Goal: Information Seeking & Learning: Learn about a topic

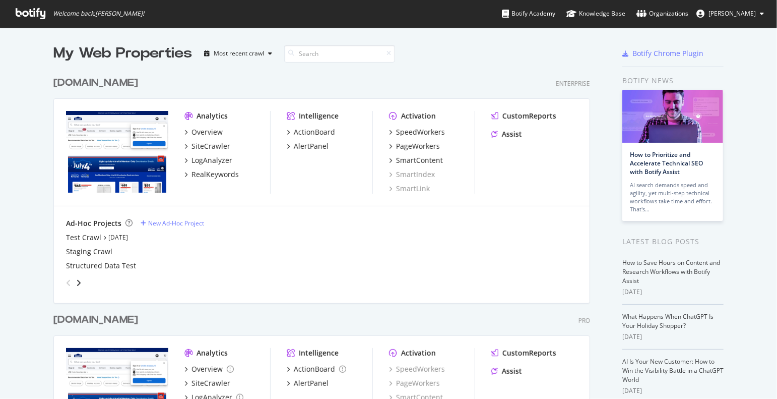
scroll to position [391, 762]
click at [113, 321] on div "www.lowessecondary.com" at bounding box center [95, 320] width 85 height 15
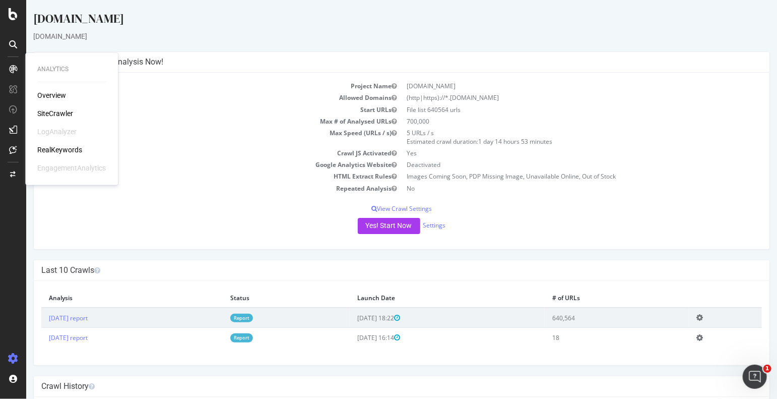
click at [285, 41] on div "[DOMAIN_NAME]" at bounding box center [401, 36] width 737 height 10
click at [52, 149] on div "RealKeywords" at bounding box center [59, 150] width 45 height 10
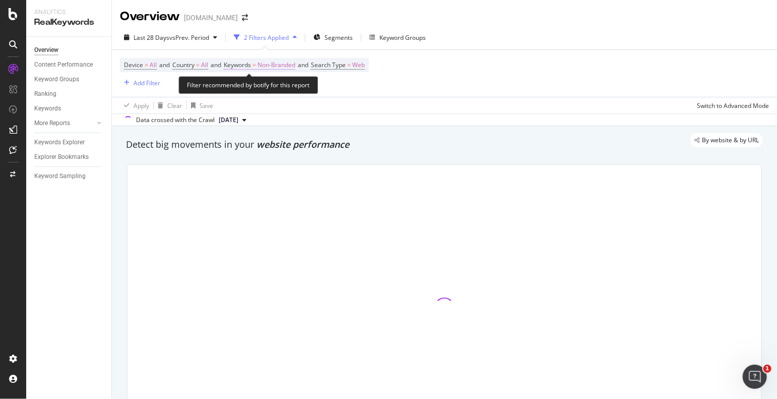
click at [249, 64] on span "Keywords" at bounding box center [237, 65] width 27 height 9
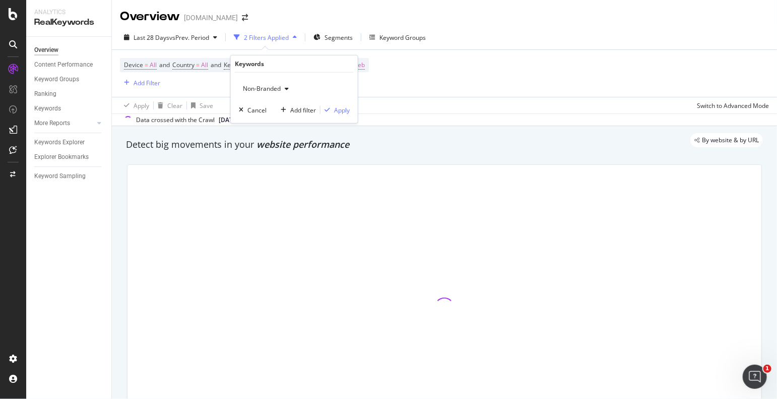
click at [268, 87] on span "Non-Branded" at bounding box center [260, 88] width 42 height 9
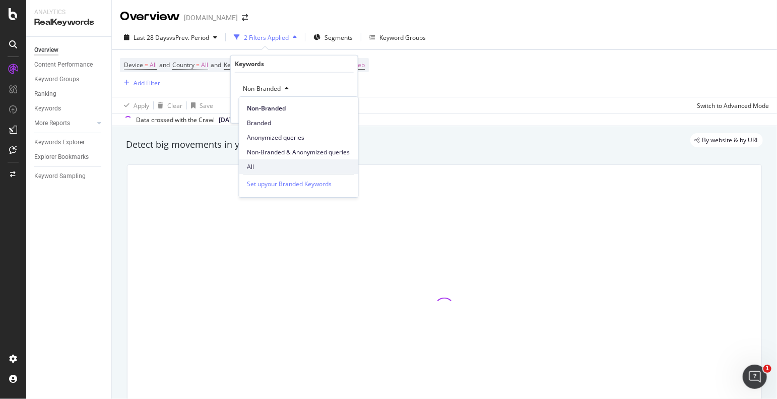
click at [256, 163] on span "All" at bounding box center [299, 166] width 103 height 9
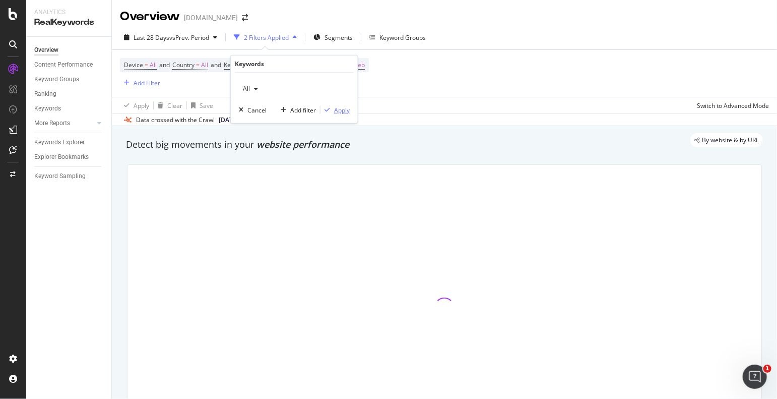
click at [339, 107] on div "Apply" at bounding box center [342, 109] width 16 height 9
click at [347, 78] on div "Device = All and Country = All and Keywords = All and Search Type = Web Add Fil…" at bounding box center [444, 73] width 649 height 47
click at [373, 85] on div "Device = All and Country = All and Keywords = All and Search Type = Web Add Fil…" at bounding box center [444, 73] width 649 height 47
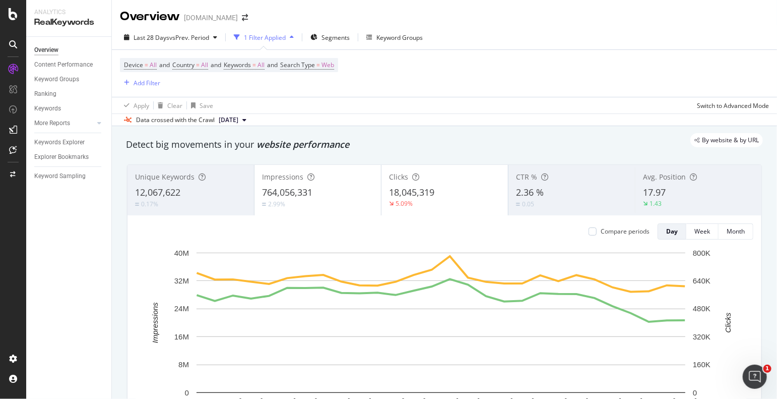
click at [394, 186] on span "18,045,319" at bounding box center [411, 192] width 45 height 12
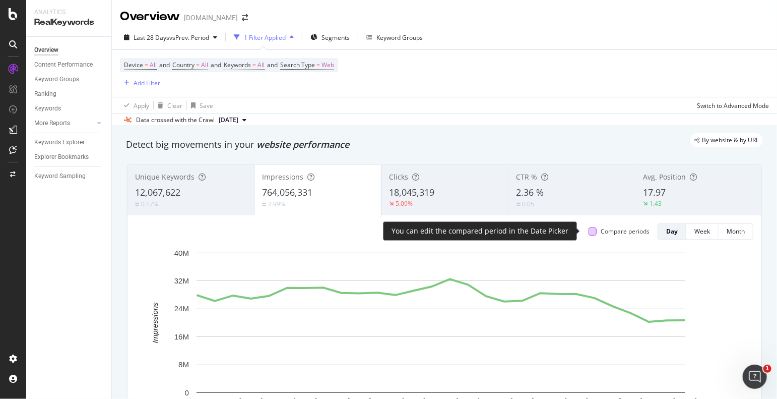
click at [589, 232] on div at bounding box center [593, 231] width 8 height 8
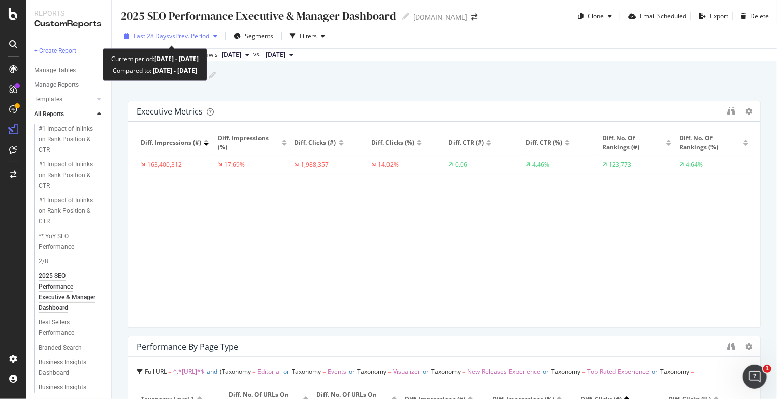
click at [193, 37] on span "vs Prev. Period" at bounding box center [189, 36] width 40 height 9
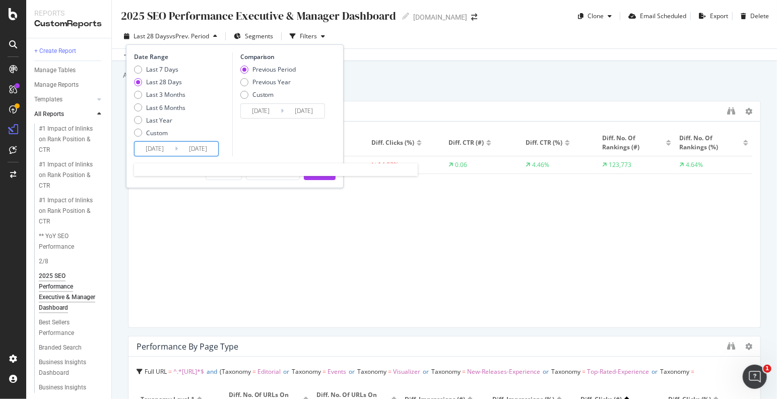
click at [155, 149] on input "2025/08/20" at bounding box center [155, 149] width 40 height 14
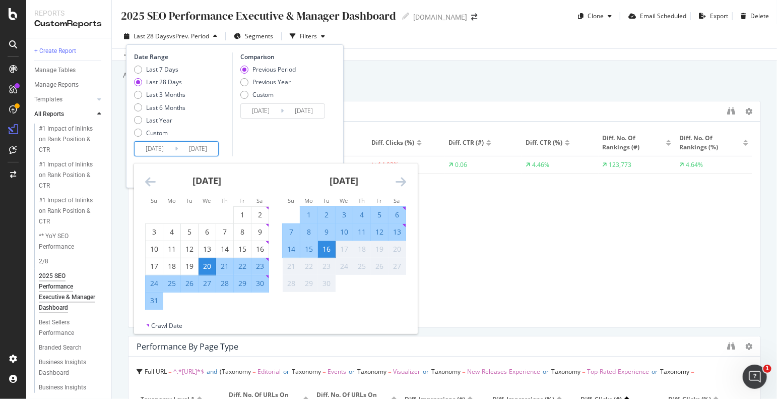
click at [291, 231] on div "7" at bounding box center [291, 232] width 17 height 10
type input "2025/09/07"
type input "2025/08/28"
type input "2025/09/06"
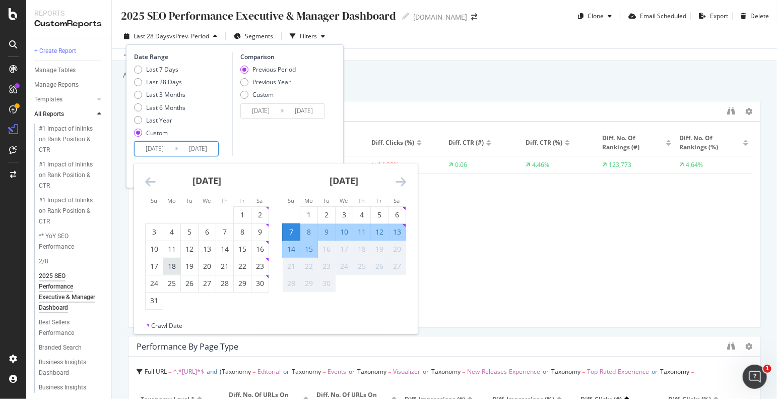
click at [163, 263] on div "18" at bounding box center [171, 266] width 17 height 10
type input "2025/08/18"
type input "2025/07/19"
type input "2025/08/17"
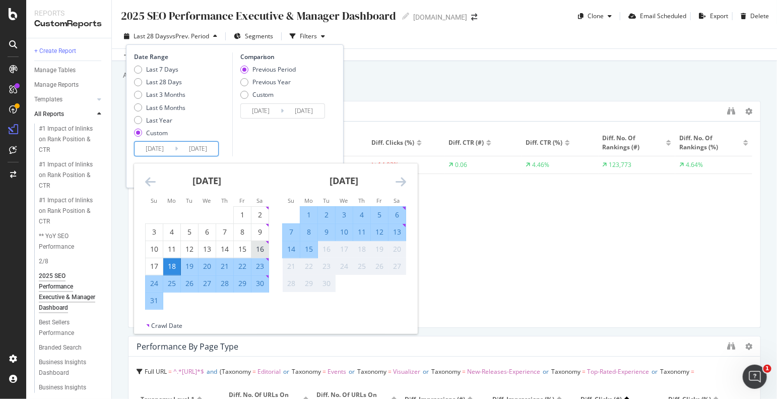
click at [255, 246] on div "16" at bounding box center [260, 249] width 17 height 10
type input "2025/08/16"
type input "2025/07/15"
type input "2025/08/15"
click at [399, 227] on div "13" at bounding box center [397, 232] width 17 height 10
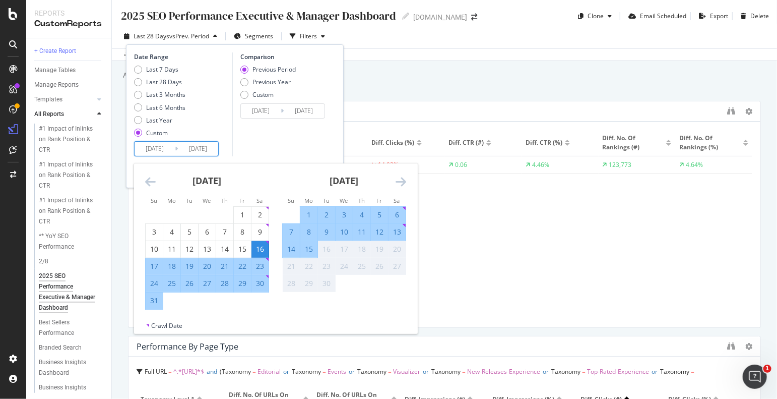
type input "2025/09/13"
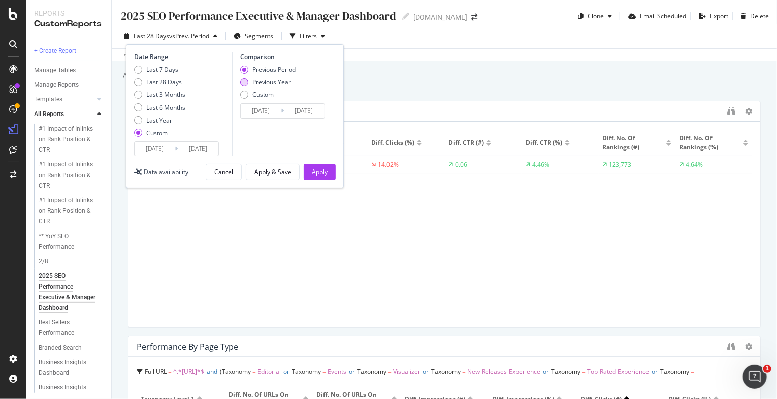
click at [275, 84] on div "Previous Year" at bounding box center [272, 82] width 39 height 9
type input "2024/08/17"
type input "2024/09/14"
click at [321, 173] on div "Apply" at bounding box center [320, 171] width 16 height 9
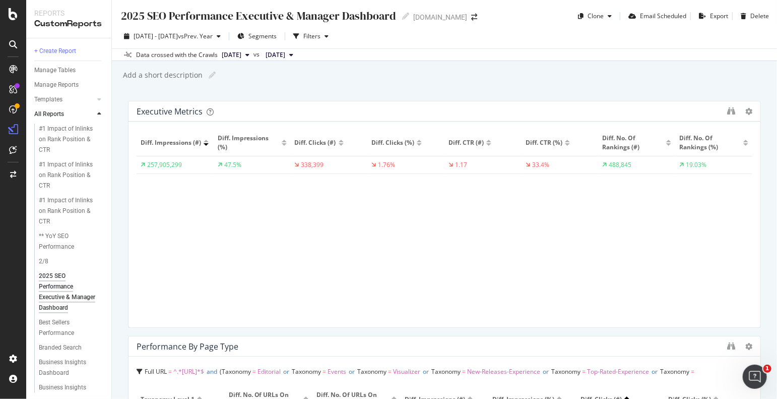
click at [461, 92] on div "2025 SEO Performance Executive & Manager Dashboard 2025 SEO Performance Executi…" at bounding box center [445, 199] width 666 height 399
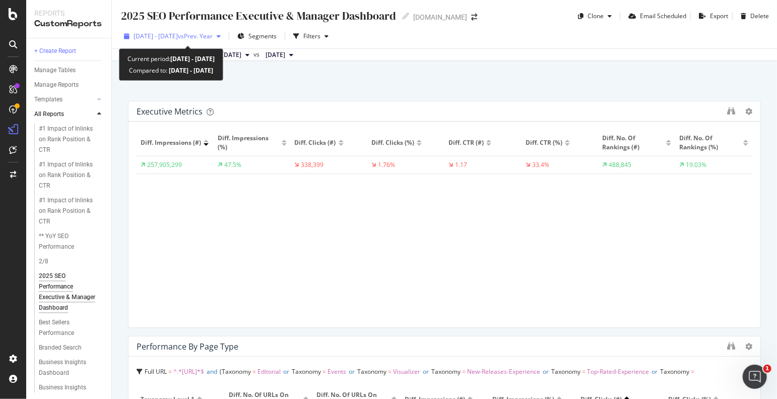
click at [213, 36] on span "vs Prev. Year" at bounding box center [195, 36] width 35 height 9
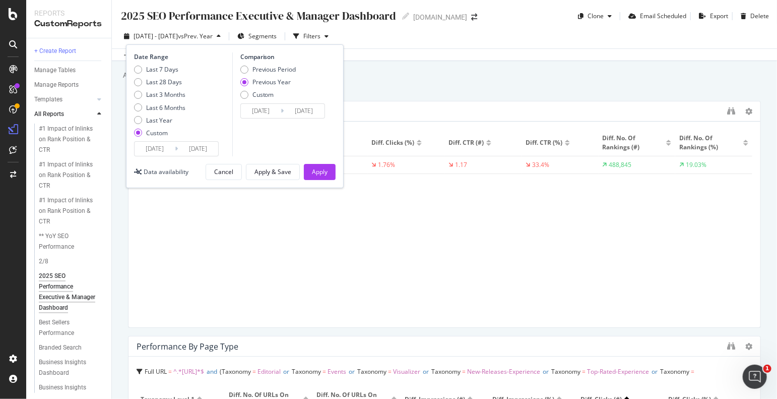
click at [161, 145] on input "2025/08/16" at bounding box center [155, 149] width 40 height 14
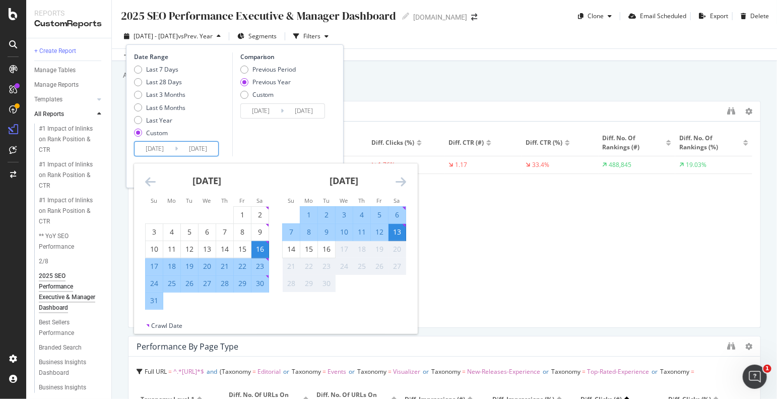
click at [293, 228] on div "7" at bounding box center [291, 232] width 17 height 10
type input "2025/09/07"
type input "2024/09/08"
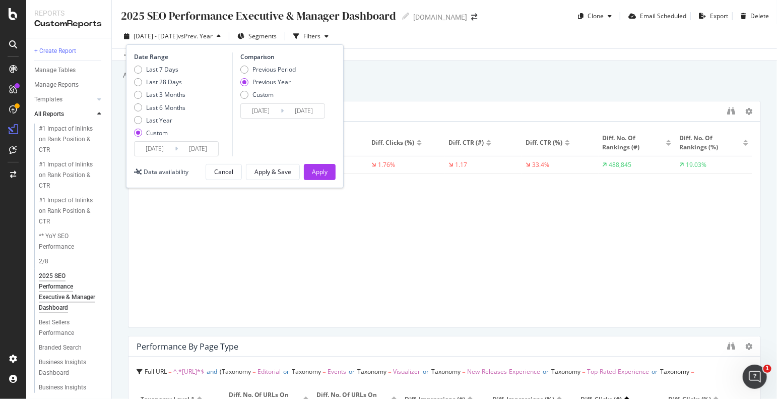
click at [313, 131] on div "Comparison Previous Period Previous Year Custom 2024/09/08 Navigate forward to …" at bounding box center [280, 104] width 96 height 104
click at [321, 168] on div "Apply" at bounding box center [320, 171] width 16 height 9
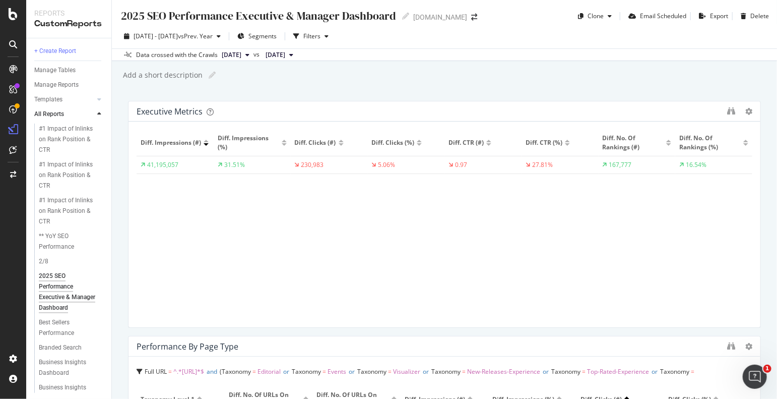
click at [457, 88] on div "2025 SEO Performance Executive & Manager Dashboard 2025 SEO Performance Executi…" at bounding box center [445, 199] width 666 height 399
click at [419, 74] on div "Add a short description Add a short description" at bounding box center [449, 75] width 655 height 15
click at [321, 37] on div "Filters" at bounding box center [312, 36] width 17 height 9
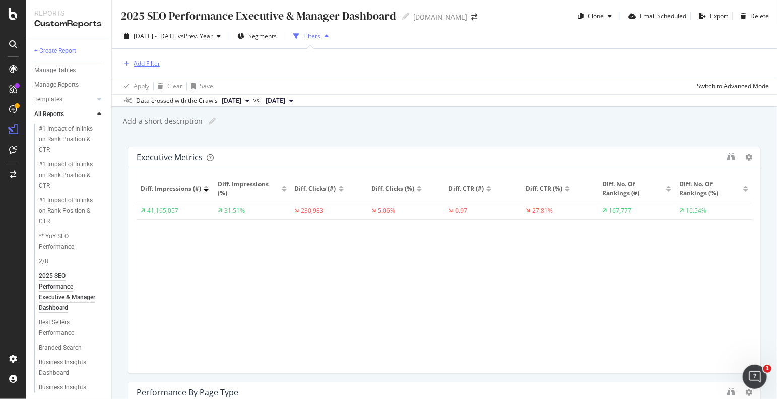
click at [146, 64] on div "Add Filter" at bounding box center [147, 63] width 27 height 9
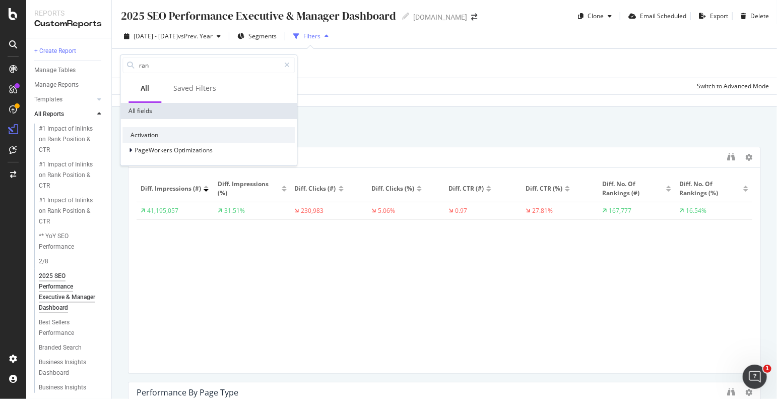
type input "rank"
click at [329, 67] on div "Add Filter" at bounding box center [444, 63] width 649 height 29
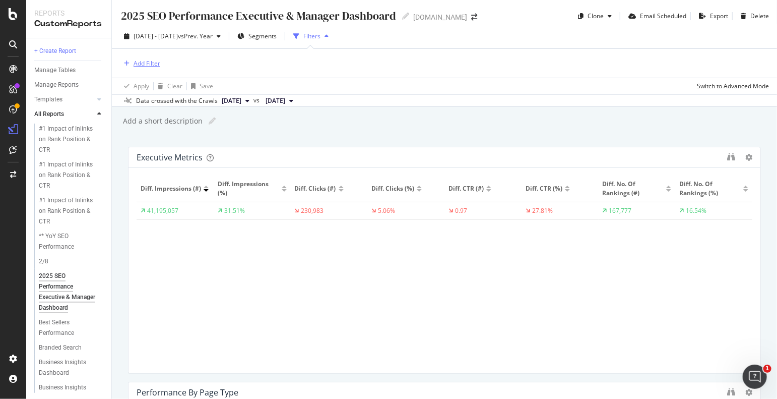
click at [149, 65] on div "Add Filter" at bounding box center [147, 63] width 27 height 9
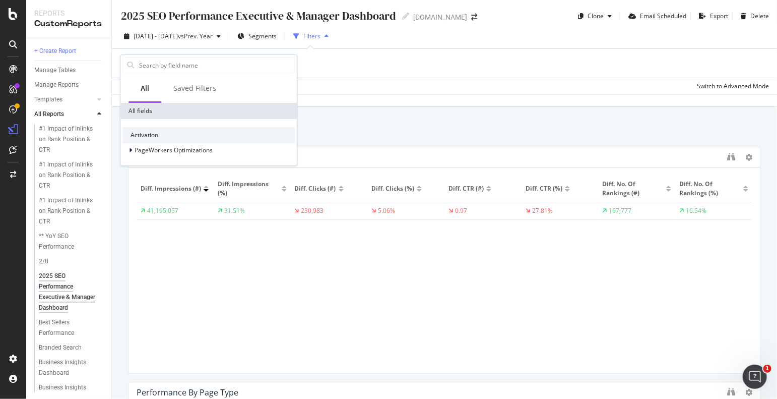
click at [405, 77] on div "Add Filter" at bounding box center [444, 63] width 649 height 29
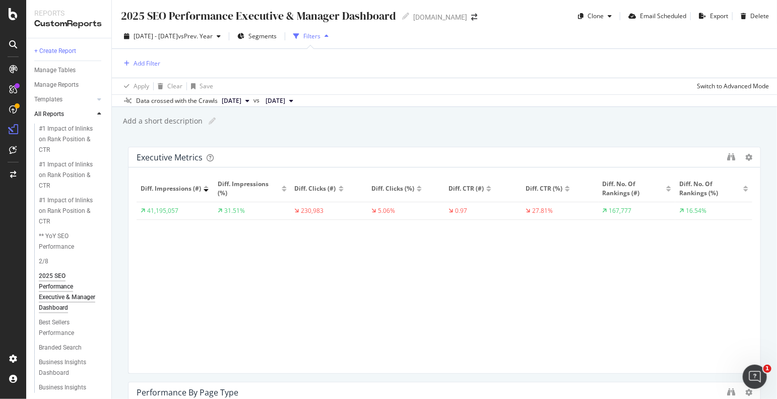
click at [333, 34] on div "button" at bounding box center [327, 36] width 12 height 6
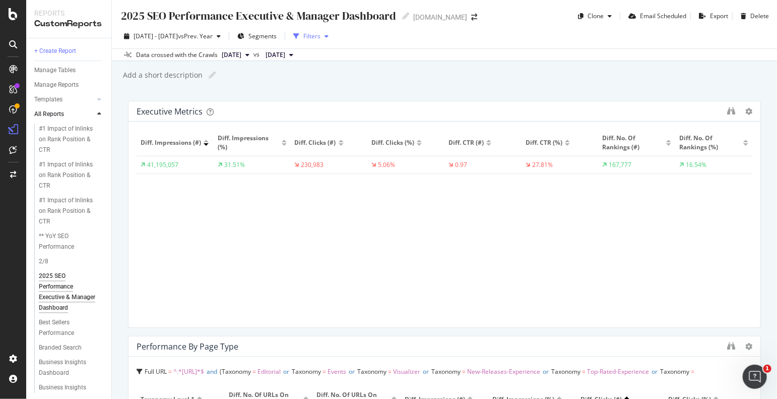
click at [333, 38] on div "button" at bounding box center [327, 36] width 12 height 6
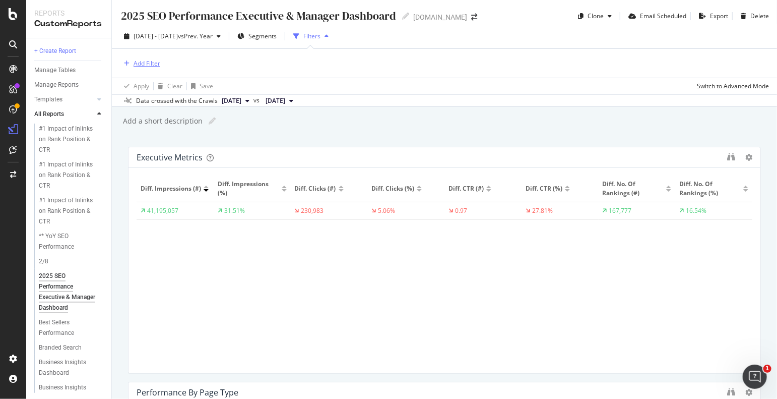
click at [156, 64] on div "Add Filter" at bounding box center [147, 63] width 27 height 9
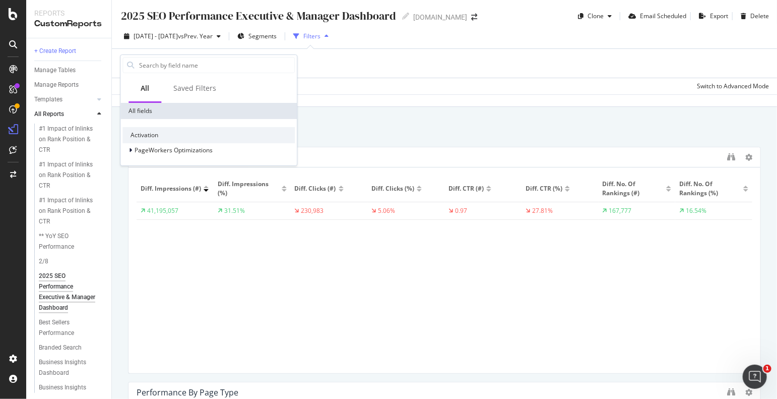
click at [357, 59] on div "Add Filter" at bounding box center [444, 63] width 649 height 29
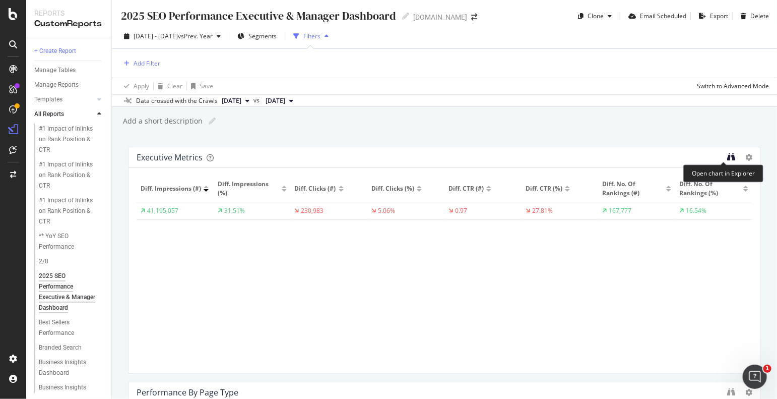
click at [728, 158] on icon "binoculars" at bounding box center [732, 157] width 8 height 8
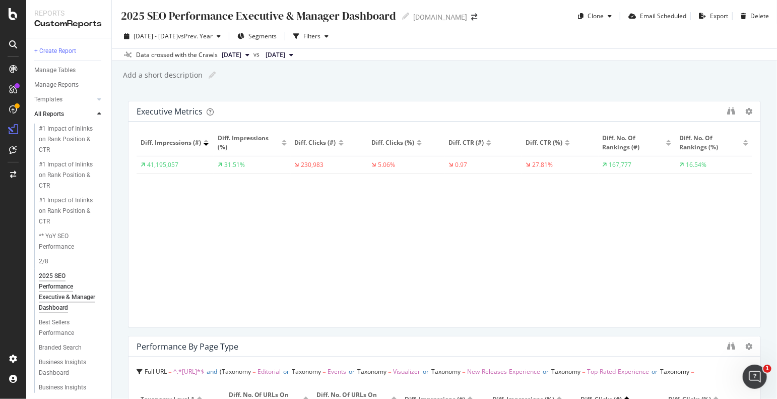
scroll to position [202, 0]
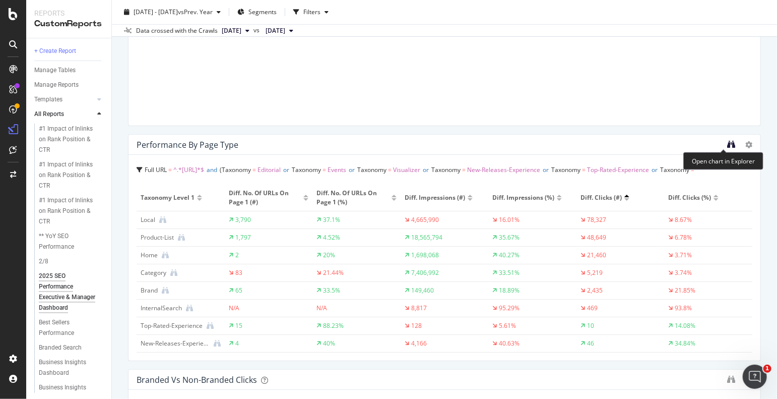
click at [728, 147] on icon "binoculars" at bounding box center [732, 144] width 8 height 8
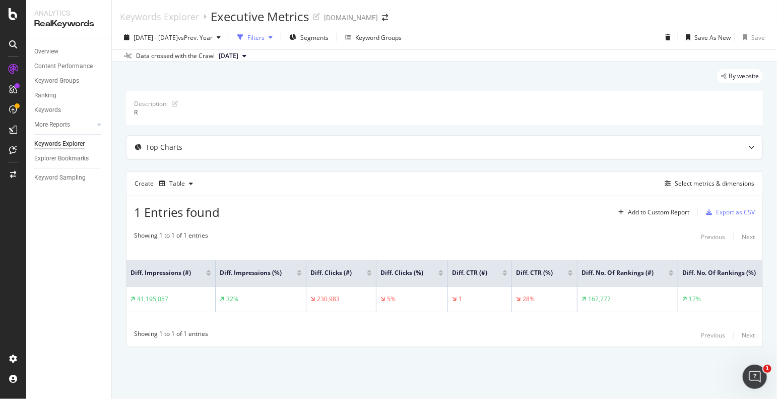
click at [277, 39] on div "button" at bounding box center [271, 37] width 12 height 6
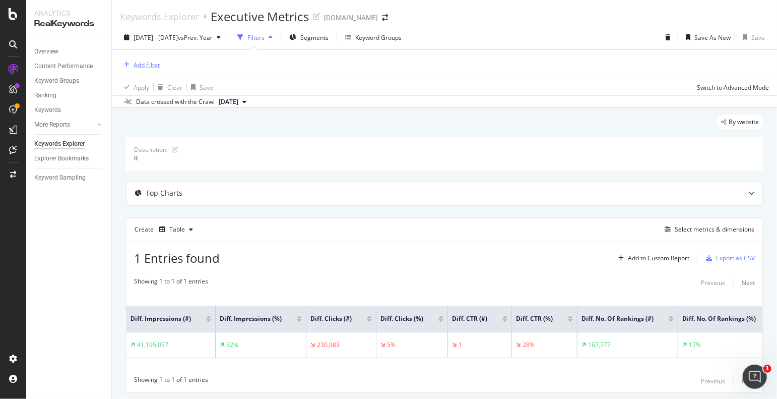
click at [155, 64] on div "Add Filter" at bounding box center [147, 65] width 27 height 9
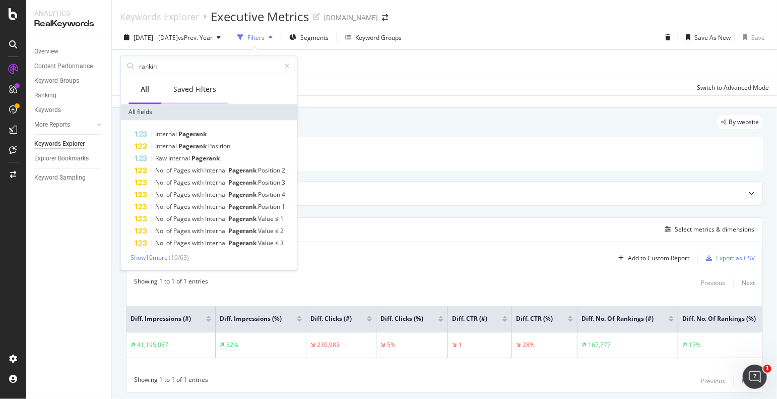
type input "ranking"
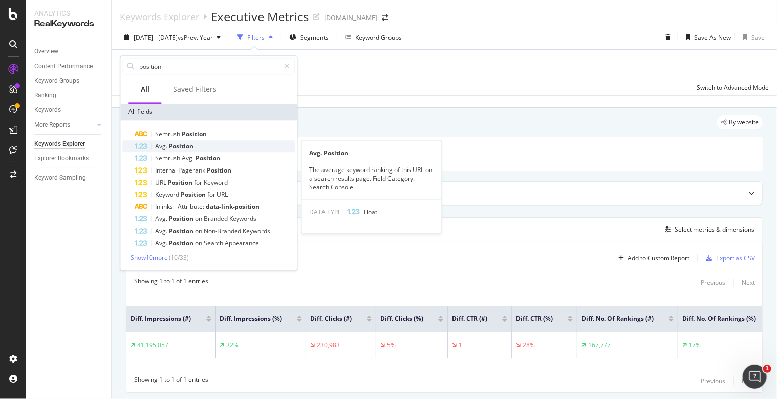
type input "position"
click at [190, 145] on span "Position" at bounding box center [181, 146] width 25 height 9
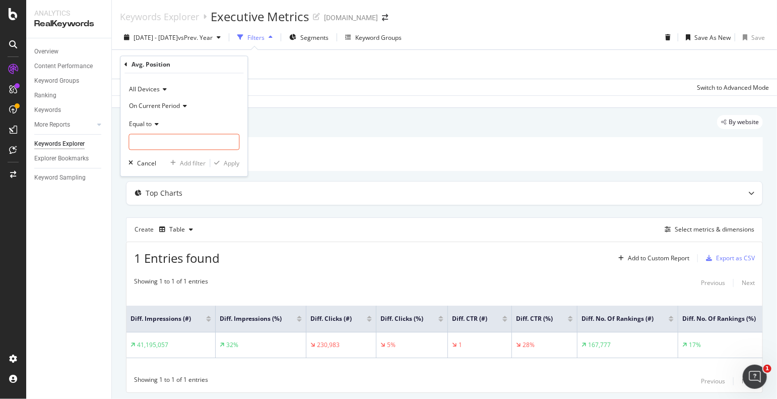
click at [173, 103] on span "On Current Period" at bounding box center [154, 105] width 51 height 9
click at [184, 139] on span "On Compared Period" at bounding box center [163, 139] width 59 height 9
click at [154, 123] on icon at bounding box center [155, 124] width 7 height 6
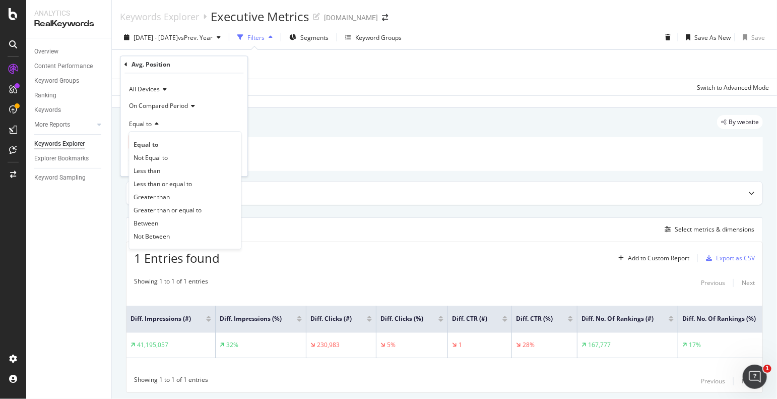
drag, startPoint x: 170, startPoint y: 170, endPoint x: 169, endPoint y: 161, distance: 9.7
click at [170, 170] on div "Less than" at bounding box center [185, 170] width 108 height 13
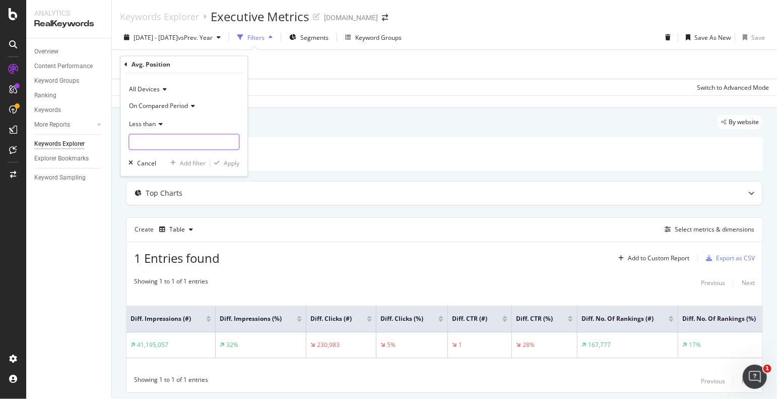
click at [158, 142] on input "number" at bounding box center [184, 142] width 111 height 16
type input "11"
click at [237, 160] on div "Apply" at bounding box center [232, 163] width 16 height 9
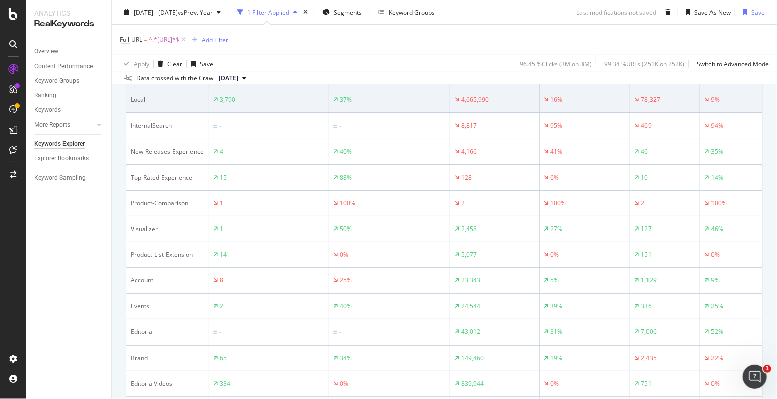
scroll to position [202, 0]
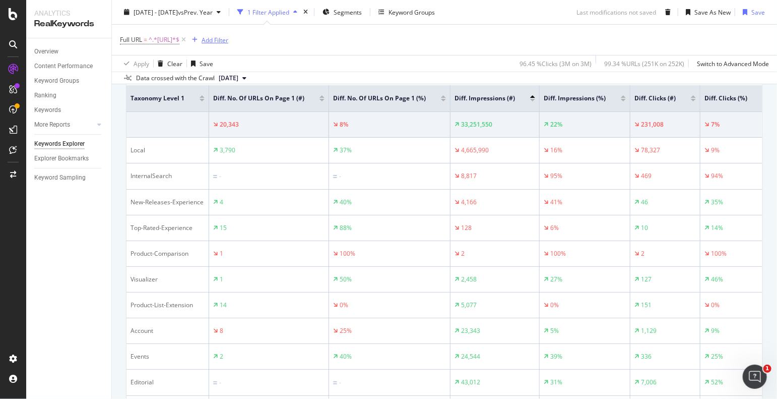
click at [228, 42] on div "Add Filter" at bounding box center [215, 39] width 27 height 9
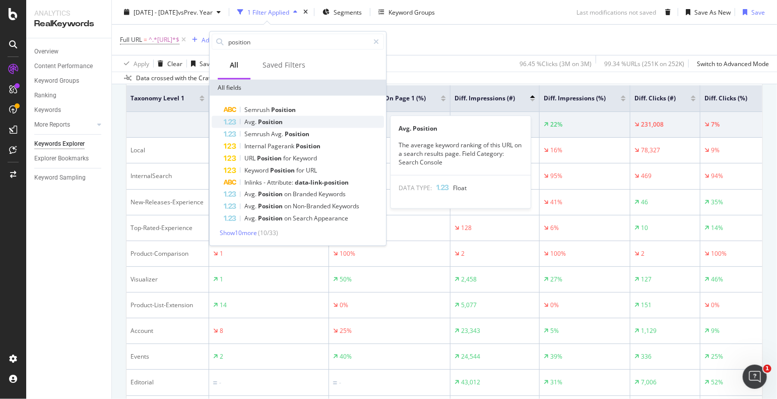
type input "position"
click at [280, 120] on span "Position" at bounding box center [270, 121] width 25 height 9
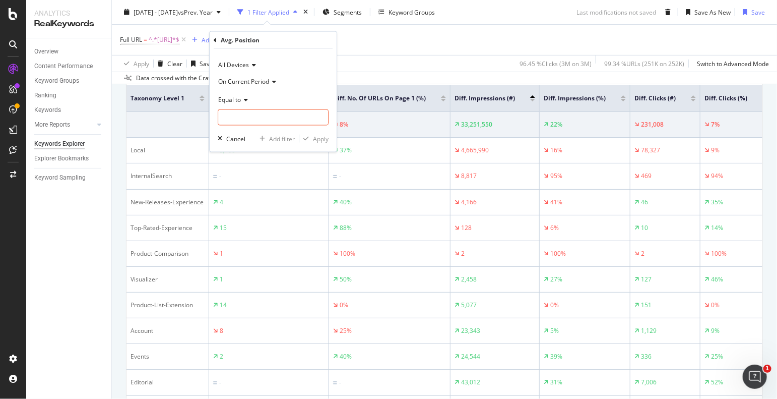
click at [249, 82] on span "On Current Period" at bounding box center [243, 81] width 51 height 9
click at [246, 114] on span "On Compared Period" at bounding box center [252, 114] width 59 height 9
click at [246, 100] on icon at bounding box center [244, 99] width 7 height 6
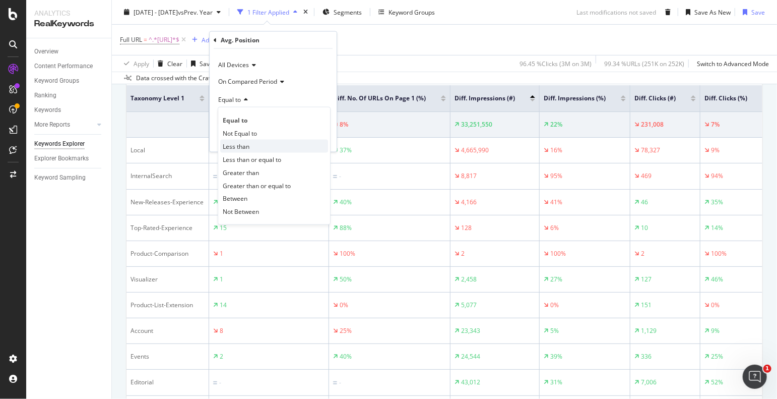
click at [256, 145] on div "Less than" at bounding box center [274, 146] width 108 height 13
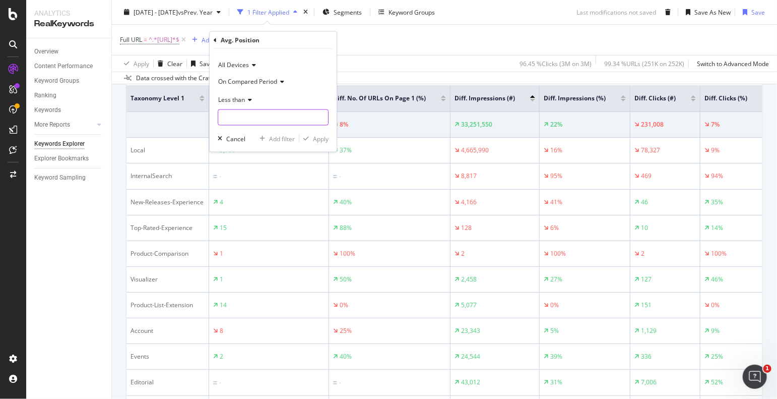
click at [258, 122] on input "number" at bounding box center [273, 117] width 111 height 16
type input "11"
click at [323, 137] on div "Apply" at bounding box center [321, 138] width 16 height 9
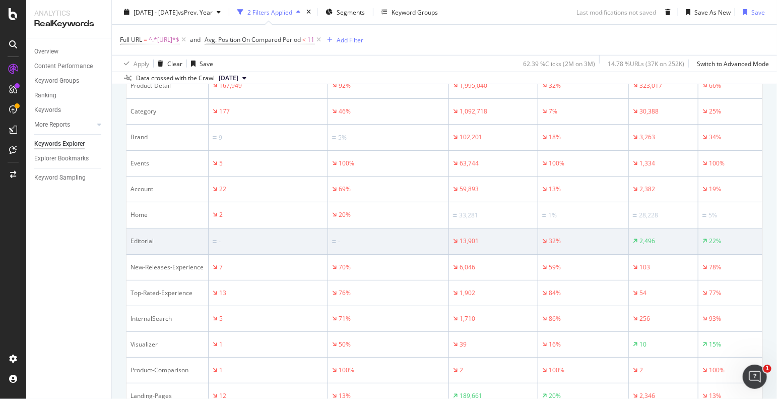
scroll to position [74, 0]
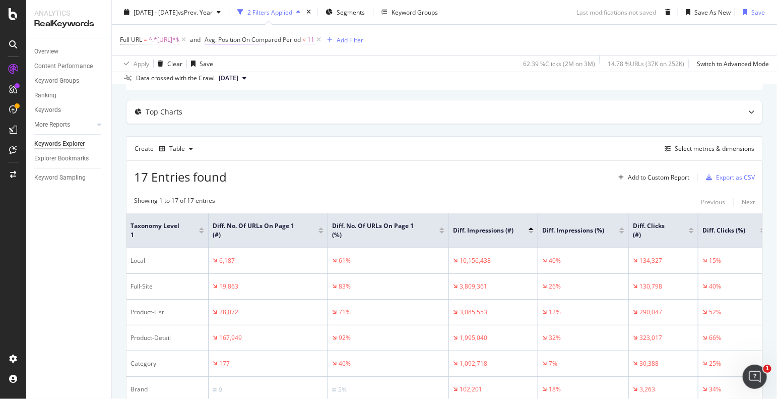
click at [300, 39] on span "Avg. Position On Compared Period" at bounding box center [253, 39] width 96 height 9
click at [506, 140] on div "Create Table Select metrics & dimensions" at bounding box center [444, 148] width 637 height 24
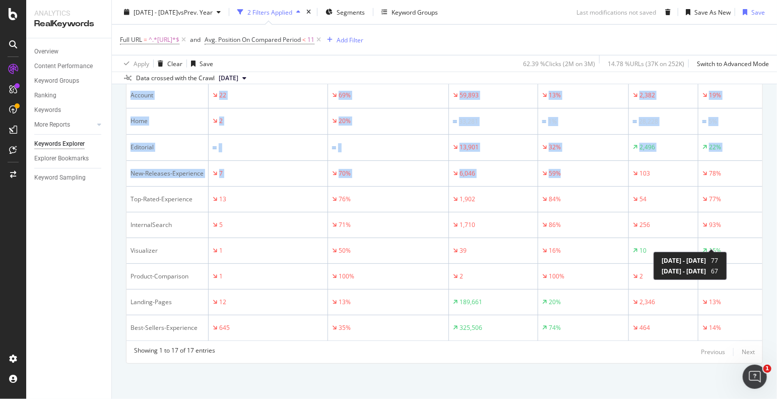
scroll to position [0, 14]
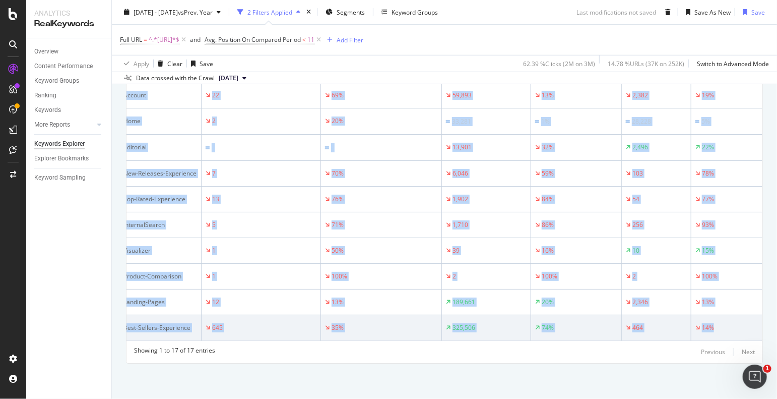
drag, startPoint x: 127, startPoint y: 171, endPoint x: 739, endPoint y: 324, distance: 630.7
click at [739, 324] on table "Taxonomy Level 1 Diff. No. of URLs on Page 1 (#) Diff. No. of URLs on Page 1 (%…" at bounding box center [440, 103] width 643 height 473
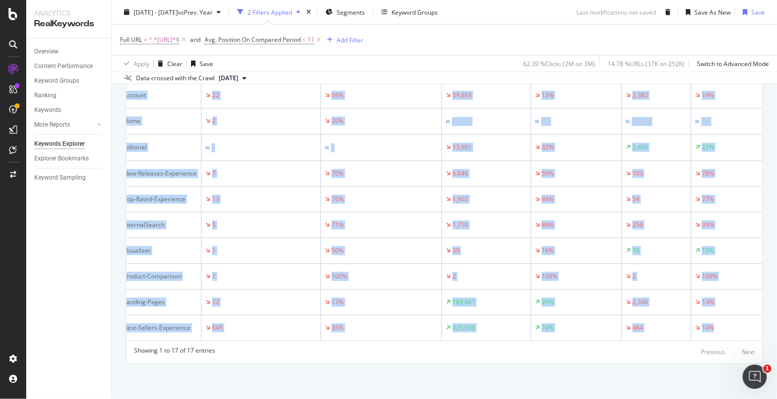
copy table "Taxonomy Level 1 Diff. No. of URLs on Page 1 (#) Diff. No. of URLs on Page 1 (%…"
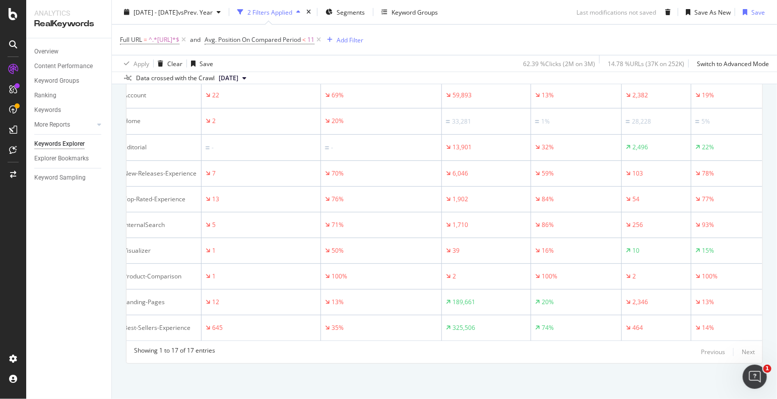
click at [496, 43] on div "Full URL = ^.*https://www.*$ and Avg. Position On Compared Period < 11 Add Filt…" at bounding box center [444, 40] width 649 height 30
click at [292, 42] on span "Avg. Position On Compared Period" at bounding box center [253, 39] width 96 height 9
click at [277, 72] on div "On Compared Period" at bounding box center [290, 80] width 111 height 16
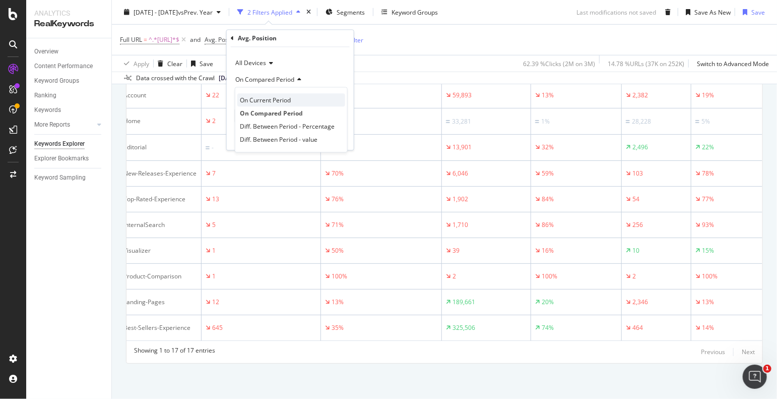
click at [279, 96] on span "On Current Period" at bounding box center [265, 100] width 51 height 9
click at [335, 137] on div "Apply" at bounding box center [338, 137] width 16 height 9
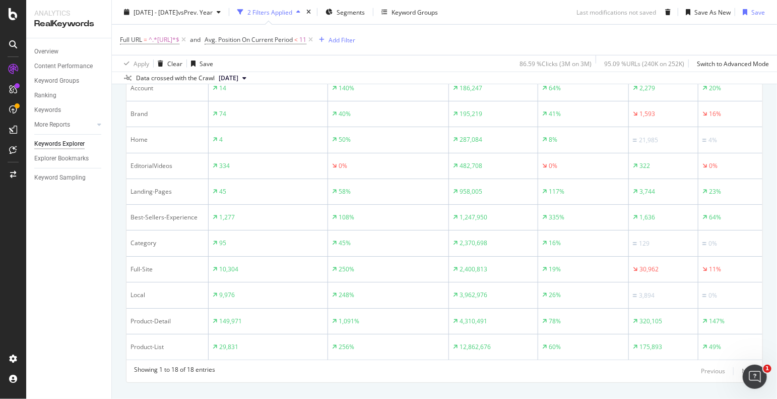
scroll to position [225, 0]
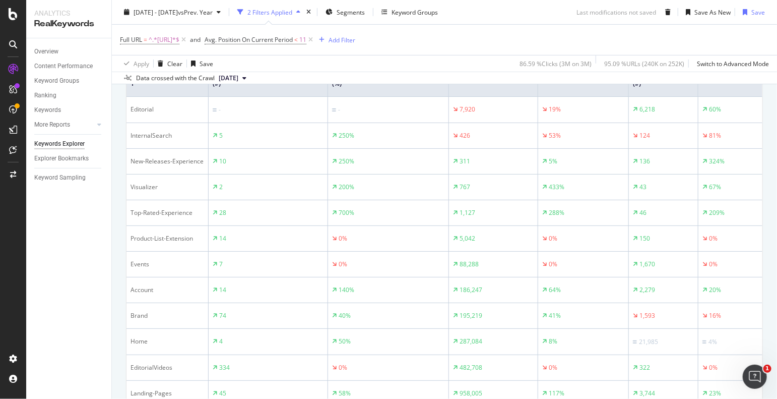
click at [401, 66] on div "Apply Clear Save 86.59 % Clicks ( 3M on 3M ) 95.09 % URLs ( 240K on 252K ) Swit…" at bounding box center [445, 63] width 666 height 17
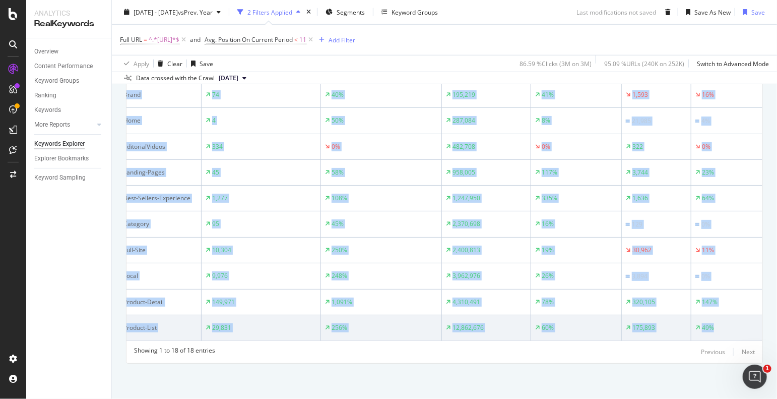
scroll to position [0, 14]
drag, startPoint x: 131, startPoint y: 121, endPoint x: 748, endPoint y: 328, distance: 651.3
click at [748, 328] on table "Taxonomy Level 1 Diff. No. of URLs on Page 1 (#) Diff. No. of URLs on Page 1 (%…" at bounding box center [440, 91] width 643 height 500
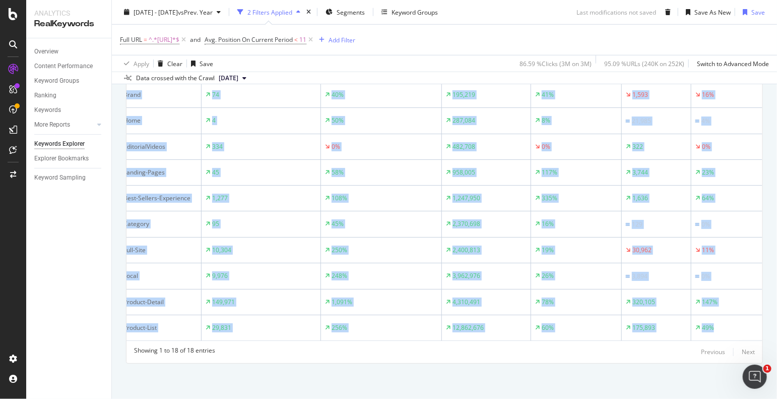
copy table "Taxonomy Level 1 Diff. No. of URLs on Page 1 (#) Diff. No. of URLs on Page 1 (%…"
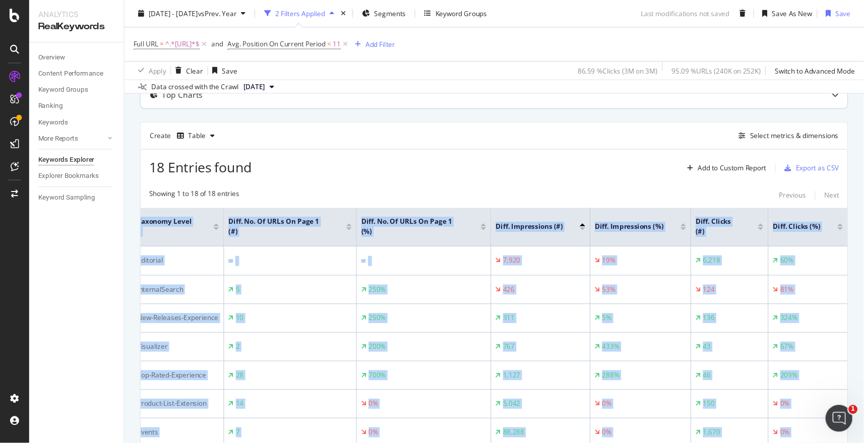
scroll to position [0, 0]
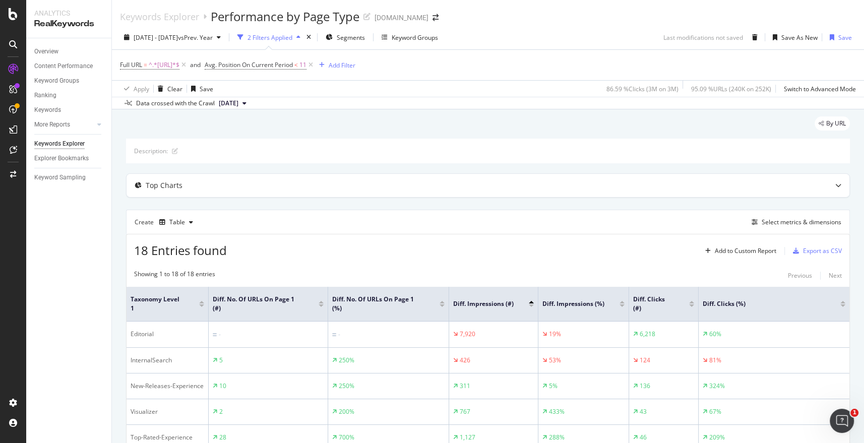
drag, startPoint x: 682, startPoint y: 185, endPoint x: 637, endPoint y: 148, distance: 57.6
click at [682, 185] on div "Top Charts" at bounding box center [468, 185] width 683 height 10
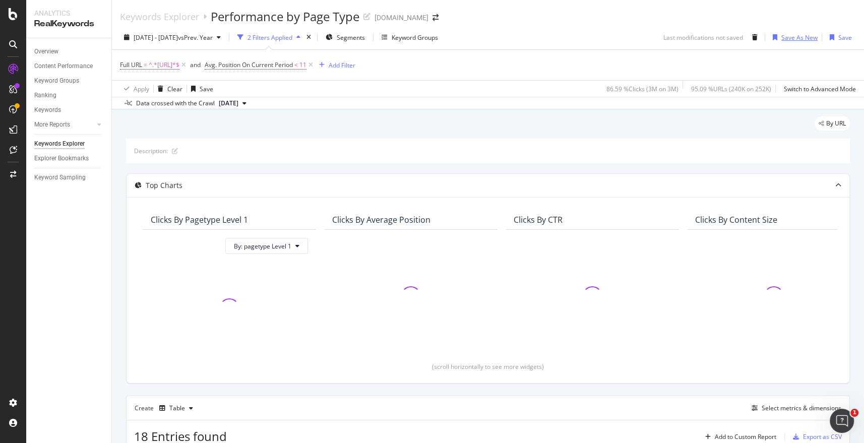
click at [777, 37] on div "Save As New" at bounding box center [799, 37] width 36 height 9
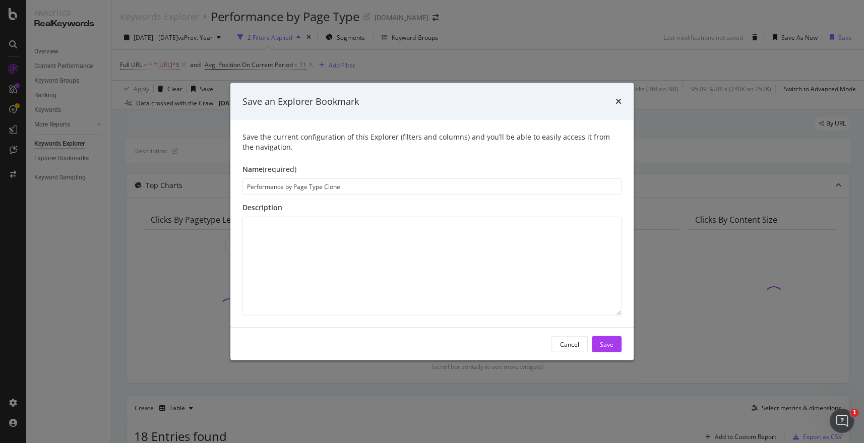
click at [375, 180] on input "Performance by Page Type Clone" at bounding box center [432, 186] width 379 height 16
click at [330, 190] on input "Performance by Page Type Clone" at bounding box center [432, 186] width 379 height 16
drag, startPoint x: 330, startPoint y: 190, endPoint x: 480, endPoint y: 171, distance: 151.4
click at [330, 190] on input "Performance by Page Type Clone" at bounding box center [432, 186] width 379 height 16
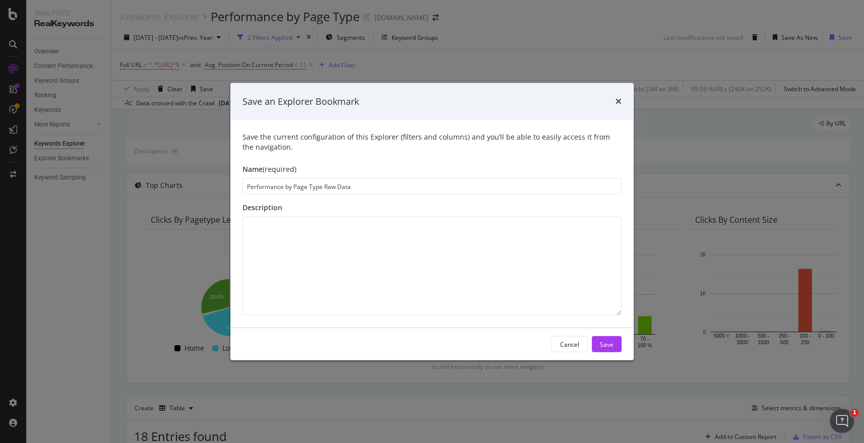
type input "Performance by Page Type Raw Data"
click at [361, 249] on textarea "modal" at bounding box center [432, 266] width 379 height 99
type textarea "Raw"
type textarea "Impresions,"
type textarea "R"
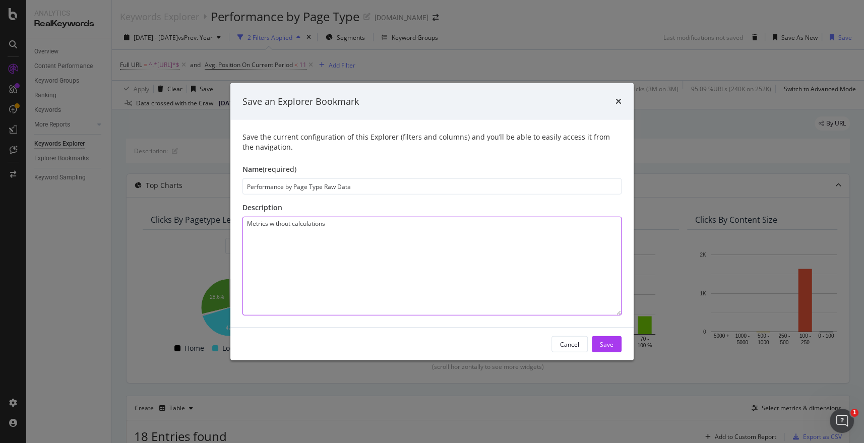
click at [339, 227] on textarea "Metrics without calculations" at bounding box center [432, 266] width 379 height 99
type textarea "Metrics without calculations."
click at [612, 342] on button "Save" at bounding box center [607, 344] width 30 height 16
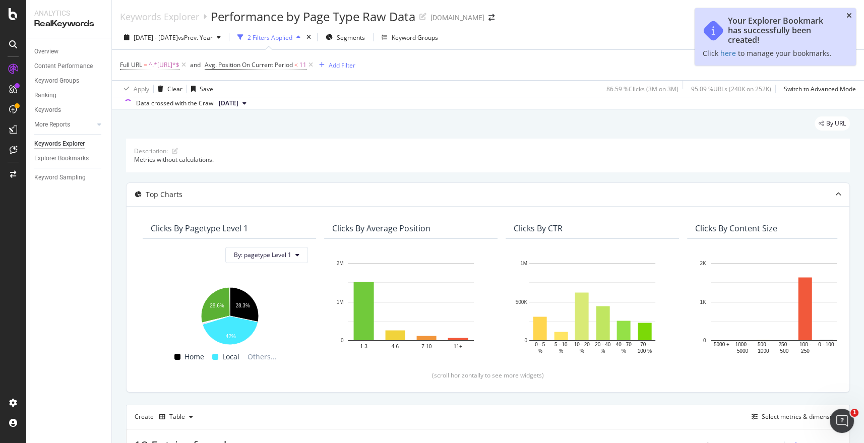
drag, startPoint x: 851, startPoint y: 14, endPoint x: 775, endPoint y: 45, distance: 82.5
click at [777, 14] on icon "close toast" at bounding box center [850, 15] width 6 height 7
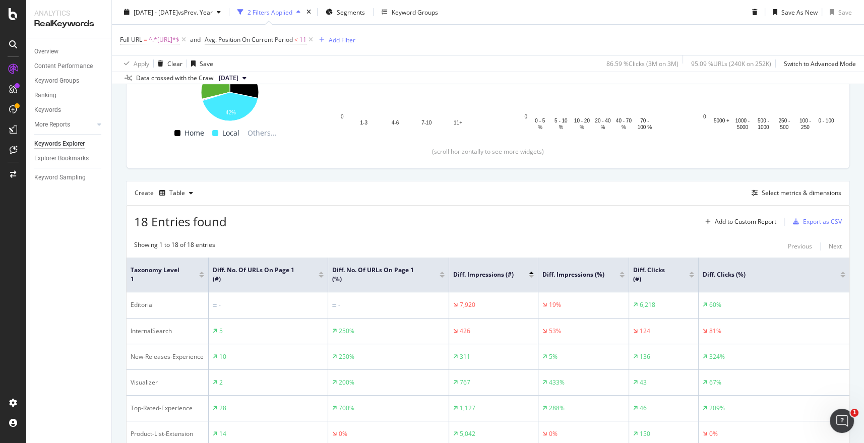
scroll to position [280, 0]
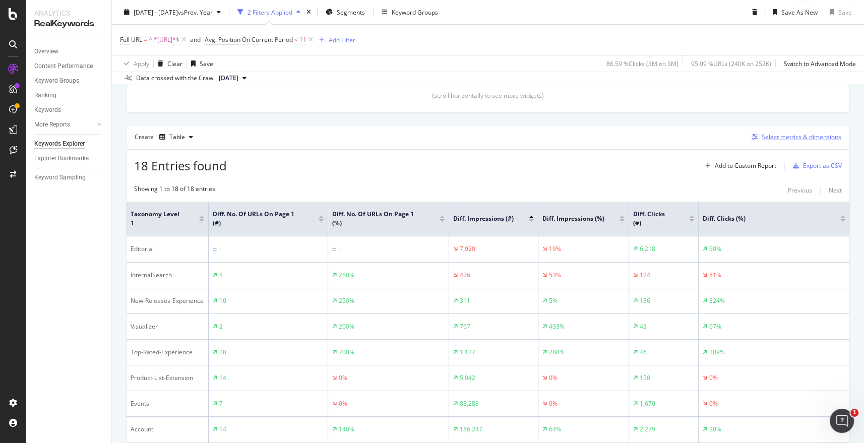
click at [777, 140] on div "Select metrics & dimensions" at bounding box center [802, 137] width 80 height 9
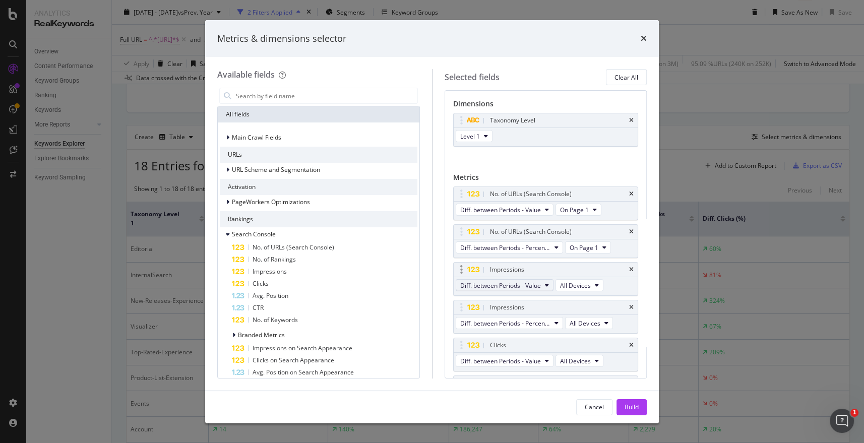
click at [542, 284] on button "Diff. between Periods - Value" at bounding box center [505, 285] width 98 height 12
click at [522, 301] on span "On Current Period" at bounding box center [512, 302] width 97 height 9
click at [515, 322] on span "Diff. between Periods - Percentage" at bounding box center [505, 323] width 90 height 9
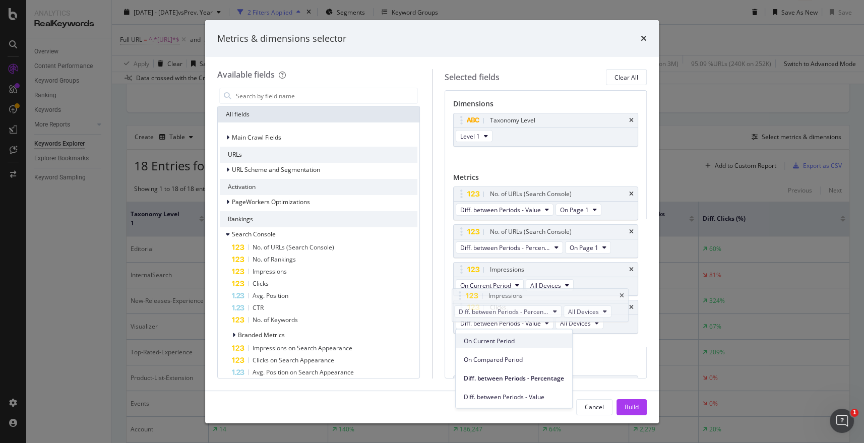
drag, startPoint x: 513, startPoint y: 356, endPoint x: 512, endPoint y: 344, distance: 12.2
click at [512, 344] on div "On Current Period On Compared Period Diff. between Periods - Percentage Diff. b…" at bounding box center [514, 366] width 116 height 75
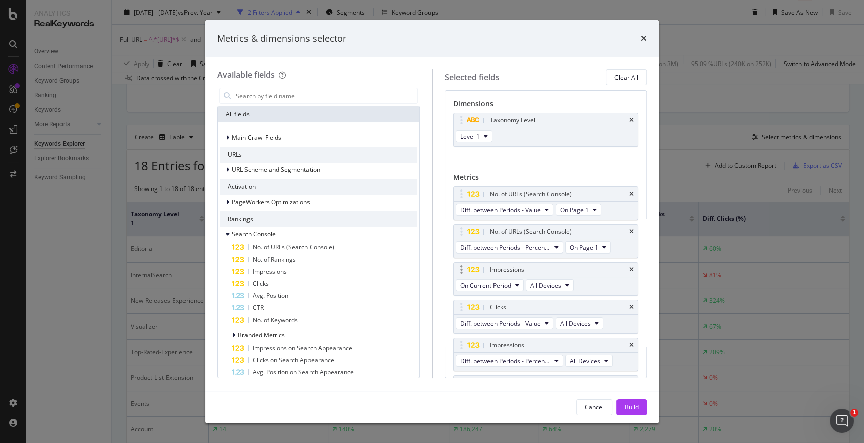
click at [568, 273] on div "Impressions" at bounding box center [558, 270] width 140 height 10
click at [507, 286] on span "On Current Period" at bounding box center [485, 285] width 51 height 9
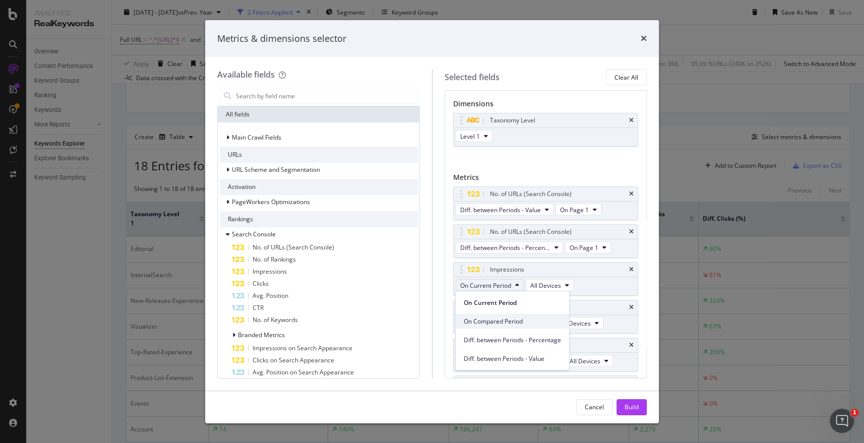
click at [523, 322] on span "On Compared Period" at bounding box center [512, 321] width 97 height 9
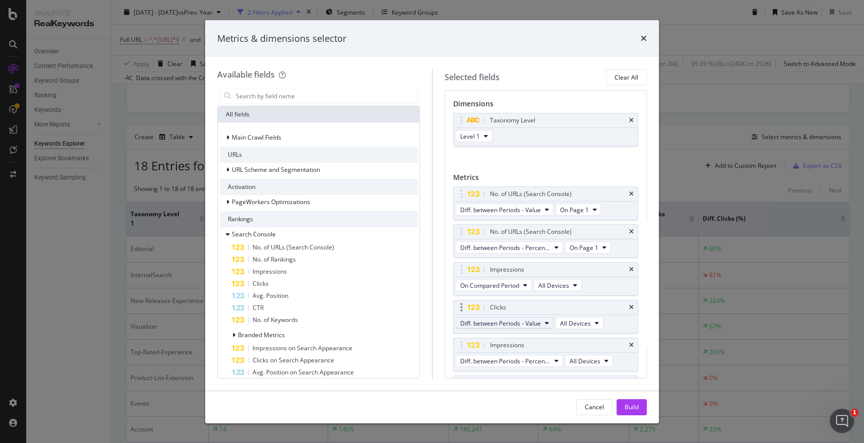
click at [505, 322] on span "Diff. between Periods - Value" at bounding box center [500, 323] width 81 height 9
click at [517, 266] on div "Impressions" at bounding box center [507, 270] width 34 height 10
drag, startPoint x: 482, startPoint y: 335, endPoint x: 508, endPoint y: 316, distance: 32.4
click at [485, 303] on body "Analytics RealKeywords Overview Content Performance Keyword Groups Ranking Keyw…" at bounding box center [432, 221] width 864 height 443
click at [509, 317] on button "Diff. between Periods - Percentage" at bounding box center [508, 323] width 107 height 12
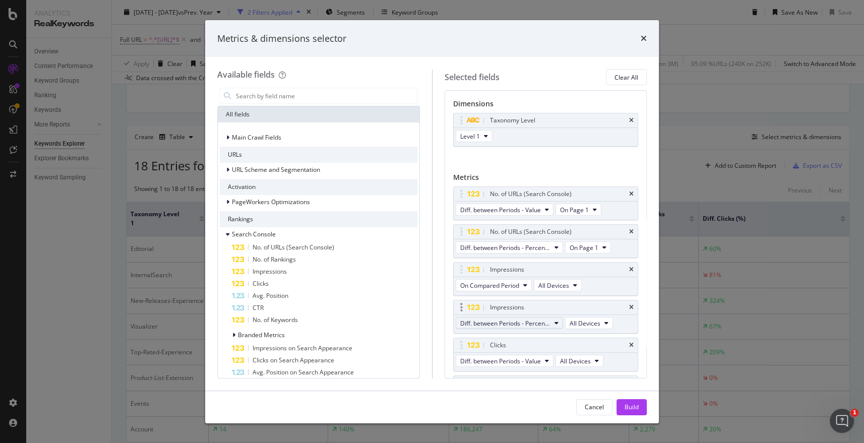
click at [509, 318] on button "Diff. between Periods - Percentage" at bounding box center [509, 323] width 107 height 12
click at [499, 342] on span "On Current Period" at bounding box center [514, 340] width 100 height 9
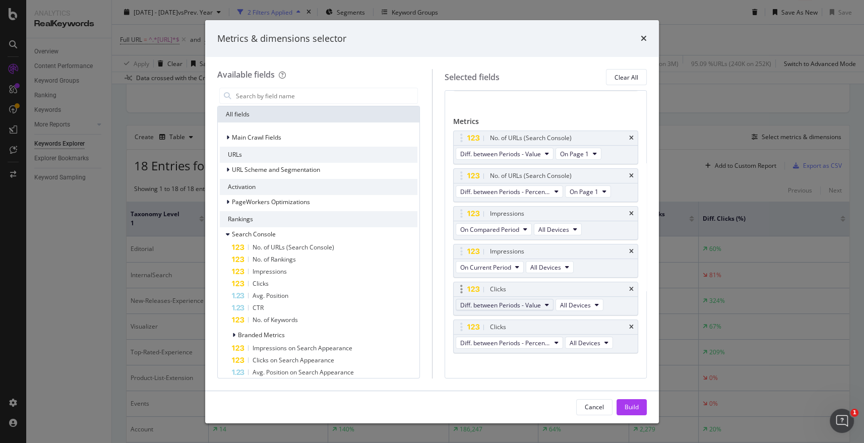
click at [506, 307] on span "Diff. between Periods - Value" at bounding box center [500, 305] width 81 height 9
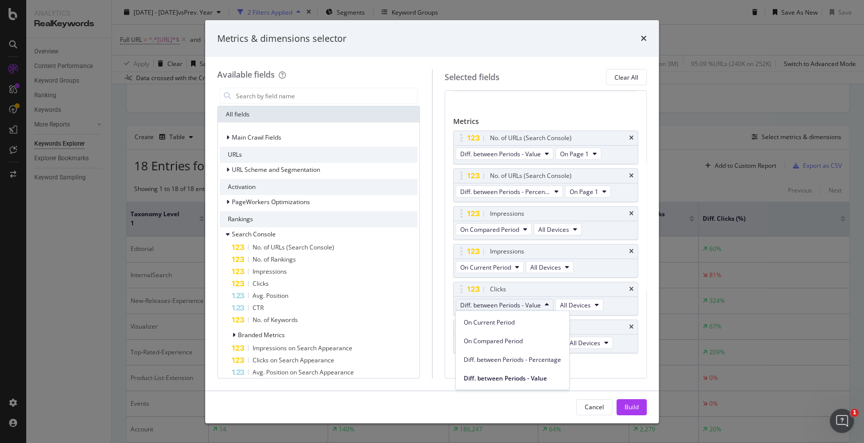
drag, startPoint x: 513, startPoint y: 335, endPoint x: 507, endPoint y: 338, distance: 7.0
click at [513, 336] on div "On Compared Period" at bounding box center [512, 341] width 113 height 15
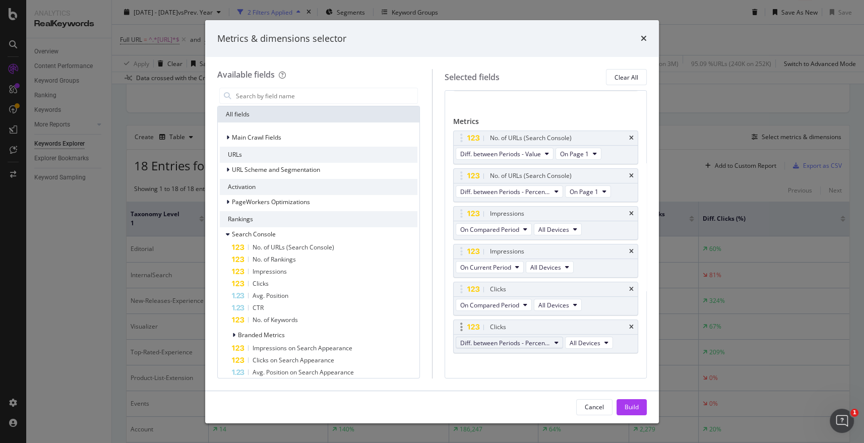
click at [503, 341] on span "Diff. between Periods - Percentage" at bounding box center [505, 343] width 90 height 9
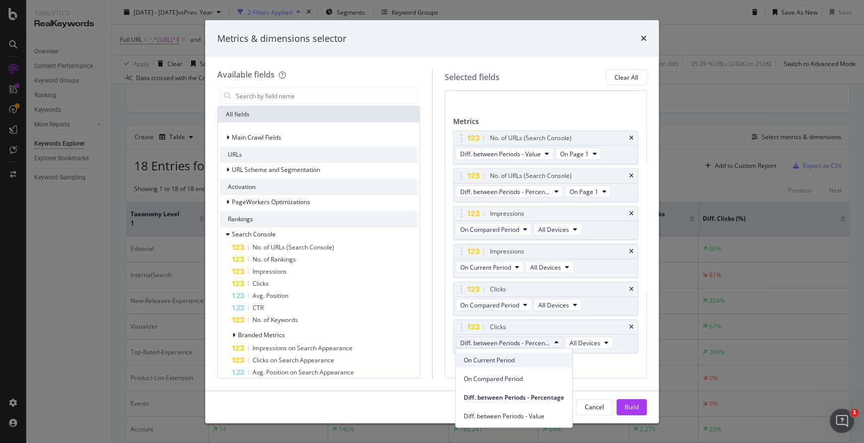
click at [500, 358] on span "On Current Period" at bounding box center [514, 359] width 100 height 9
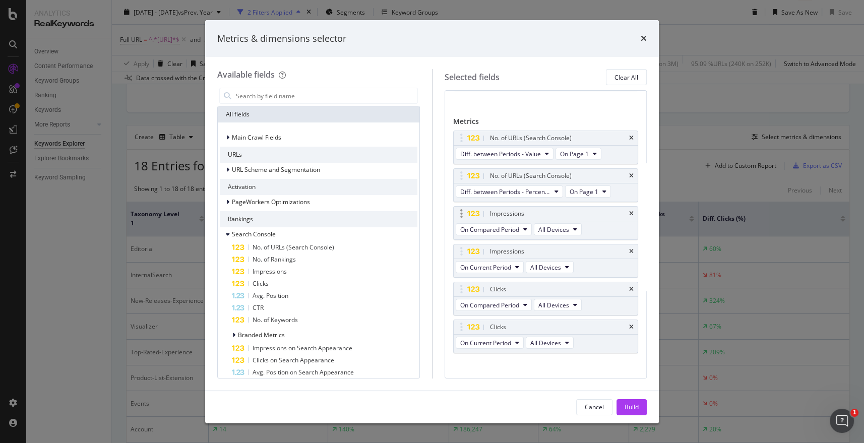
scroll to position [0, 0]
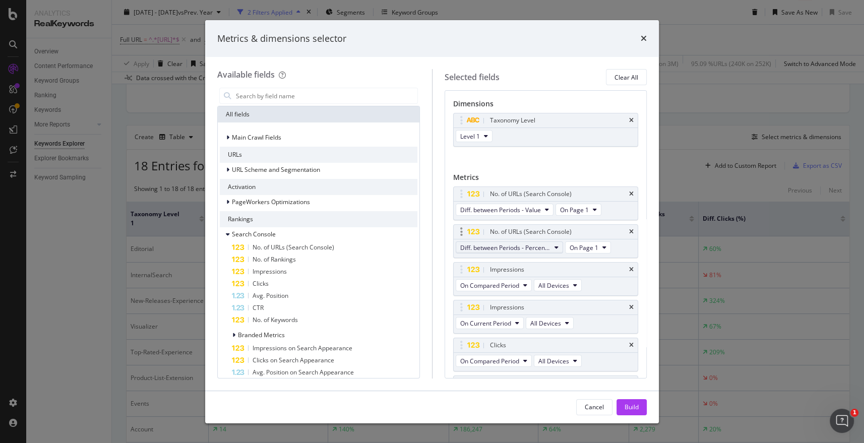
click at [517, 247] on span "Diff. between Periods - Percentage" at bounding box center [505, 248] width 90 height 9
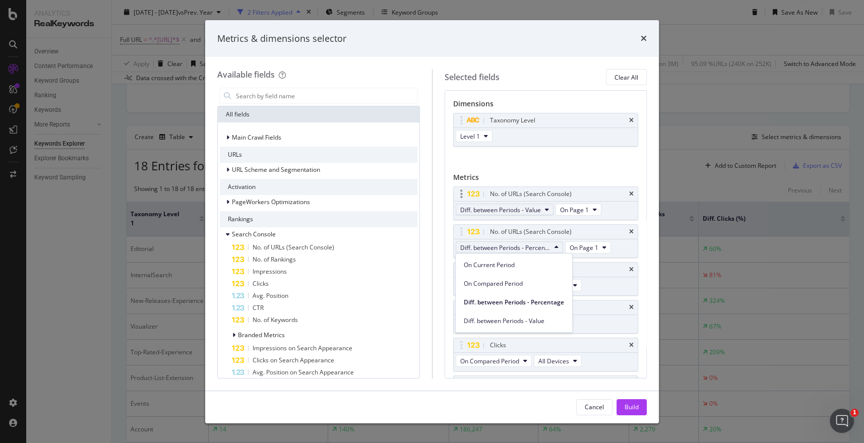
click at [509, 209] on span "Diff. between Periods - Value" at bounding box center [500, 210] width 81 height 9
click at [508, 228] on span "On Current Period" at bounding box center [512, 227] width 97 height 9
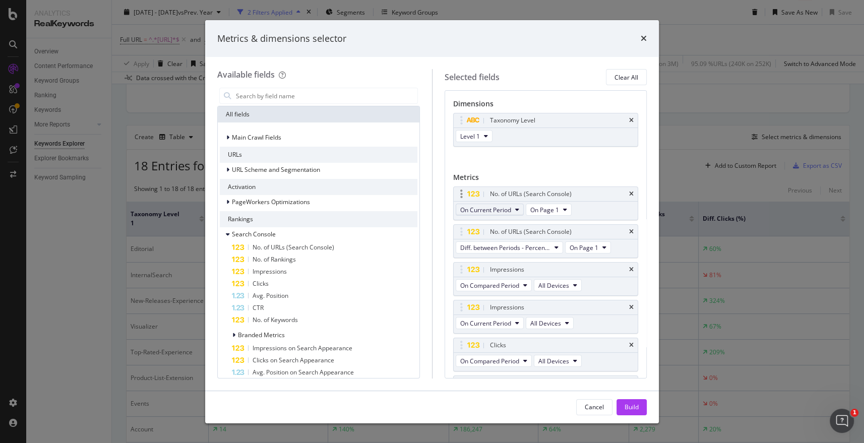
click at [489, 210] on span "On Current Period" at bounding box center [485, 210] width 51 height 9
click at [505, 246] on span "On Compared Period" at bounding box center [512, 245] width 97 height 9
click at [506, 241] on button "Diff. between Periods - Percentage" at bounding box center [509, 247] width 107 height 12
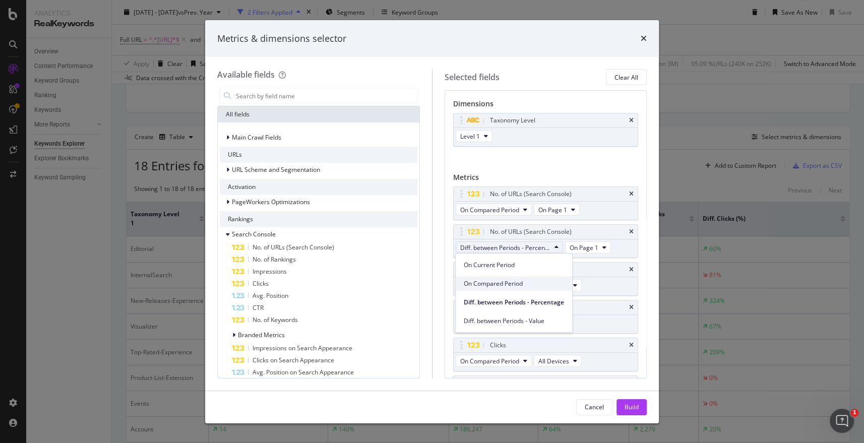
click at [515, 282] on span "On Compared Period" at bounding box center [514, 283] width 100 height 9
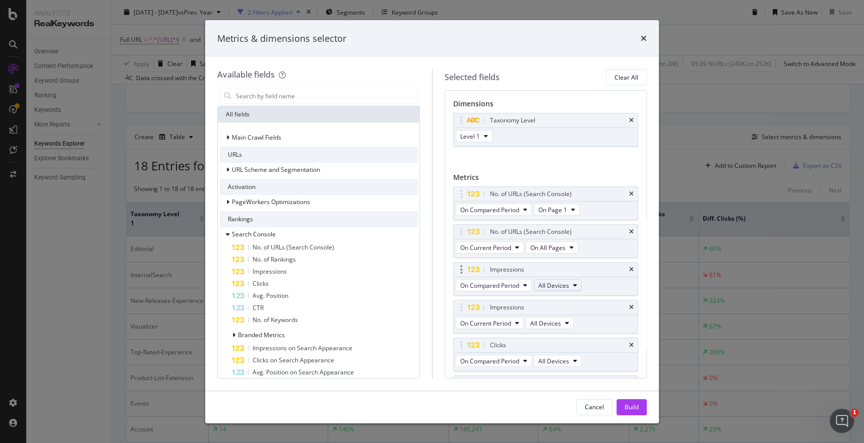
scroll to position [56, 0]
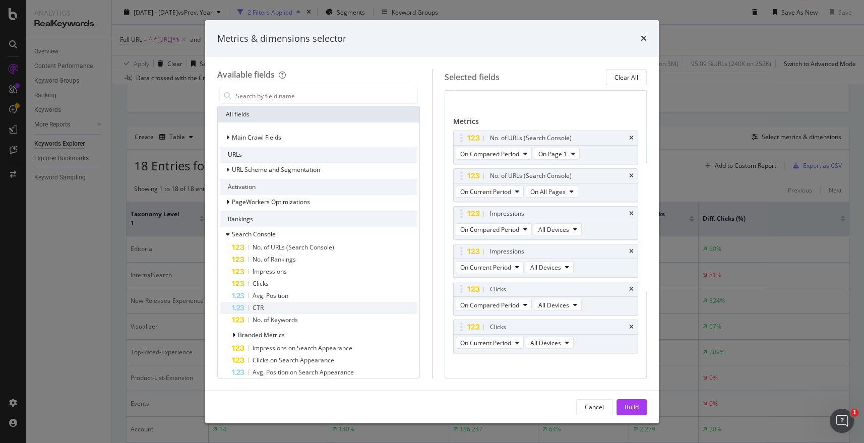
click at [277, 306] on div "CTR" at bounding box center [325, 308] width 186 height 12
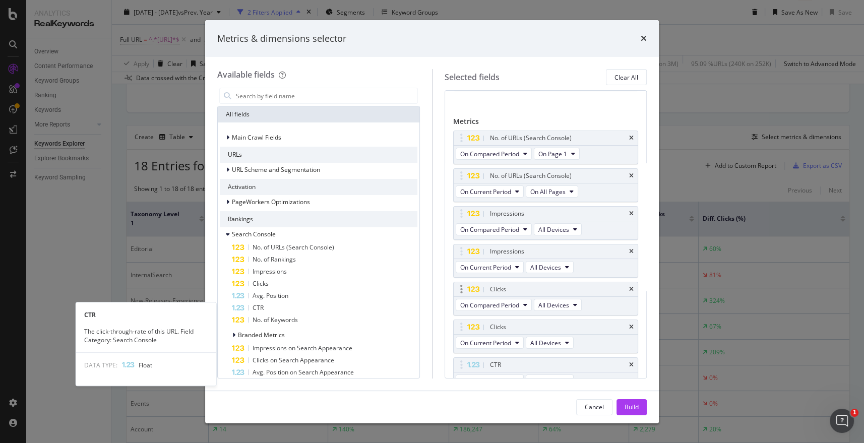
scroll to position [69, 0]
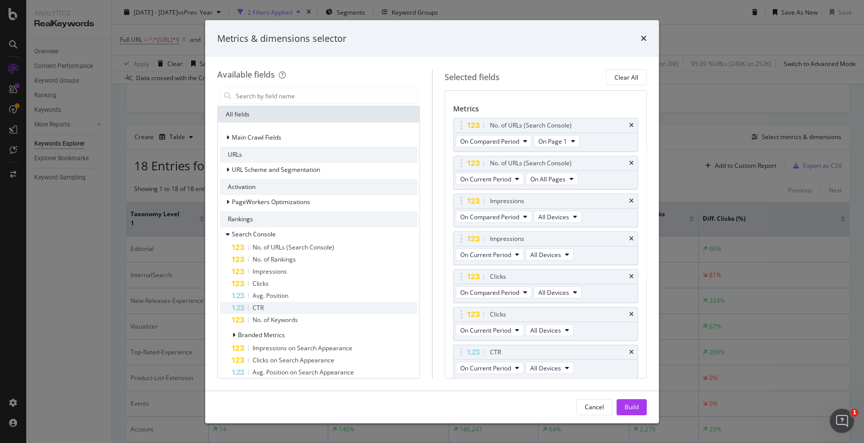
click at [267, 304] on div "CTR" at bounding box center [325, 308] width 186 height 12
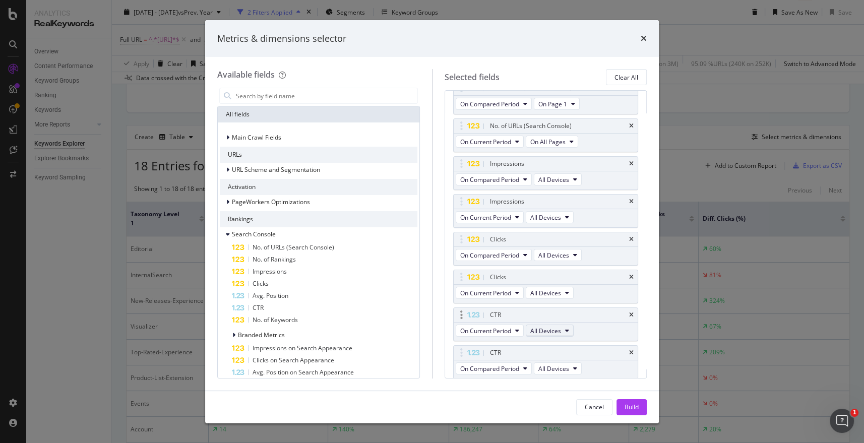
scroll to position [140, 0]
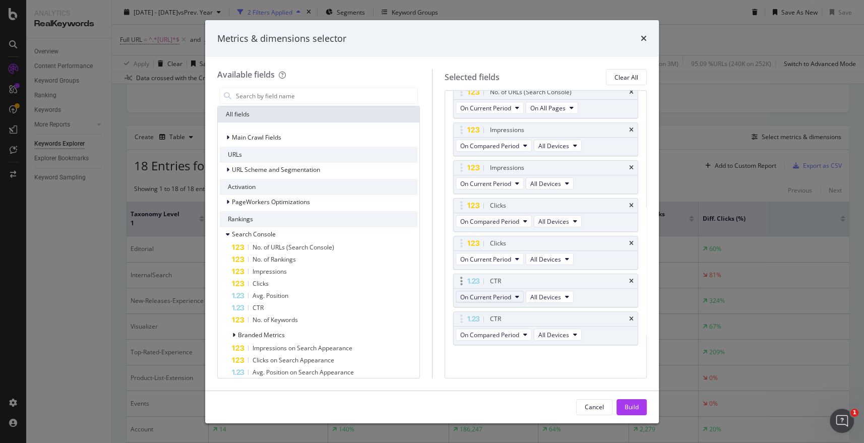
click at [503, 296] on span "On Current Period" at bounding box center [485, 297] width 51 height 9
click at [513, 332] on span "On Compared Period" at bounding box center [512, 332] width 97 height 9
click at [505, 334] on span "On Compared Period" at bounding box center [489, 335] width 59 height 9
click at [501, 296] on span "On Current Period" at bounding box center [485, 297] width 51 height 9
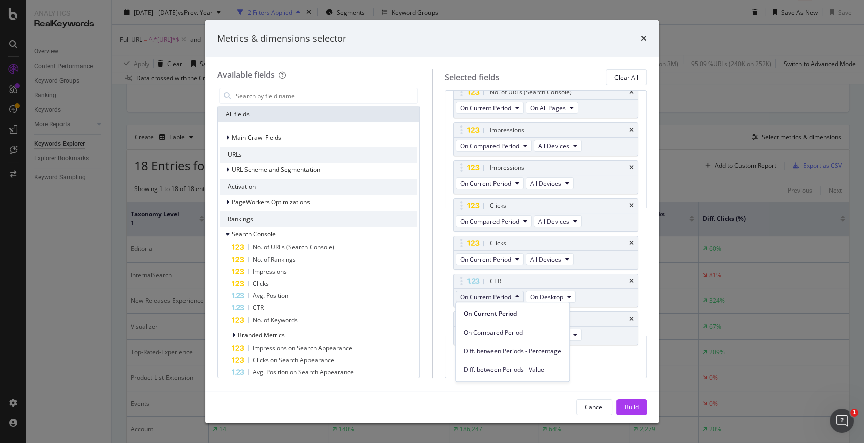
drag, startPoint x: 515, startPoint y: 330, endPoint x: 501, endPoint y: 328, distance: 14.3
click at [515, 330] on span "On Compared Period" at bounding box center [512, 332] width 97 height 9
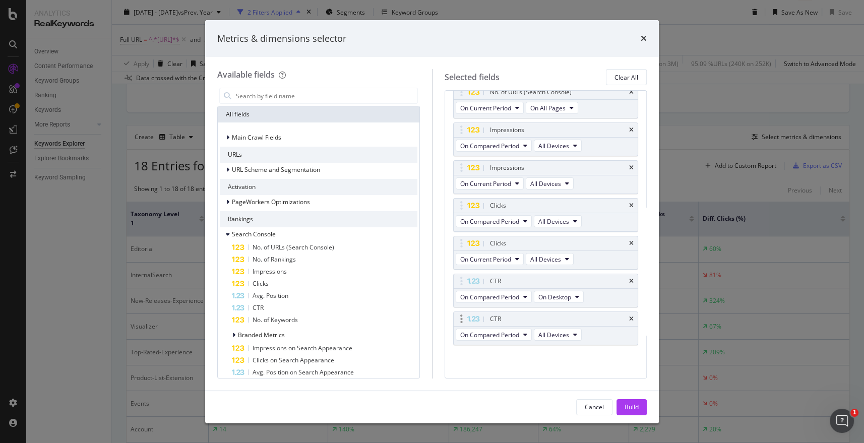
click at [496, 327] on div "On Compared Period All Devices" at bounding box center [520, 336] width 132 height 18
click at [494, 331] on span "On Compared Period" at bounding box center [489, 335] width 59 height 9
click at [511, 354] on span "On Current Period" at bounding box center [512, 351] width 97 height 9
click at [486, 352] on div "No. of URLs (Search Console) On Compared Period On Page 1 No. of URLs (Search C…" at bounding box center [546, 207] width 186 height 320
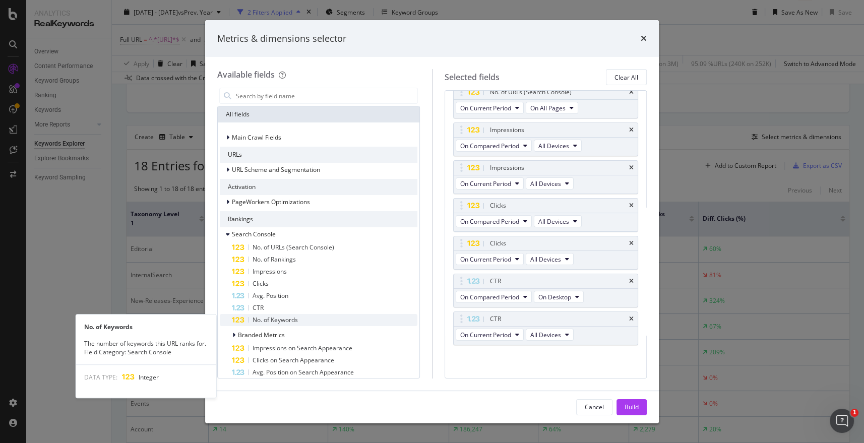
click at [276, 319] on span "No. of Keywords" at bounding box center [275, 320] width 45 height 9
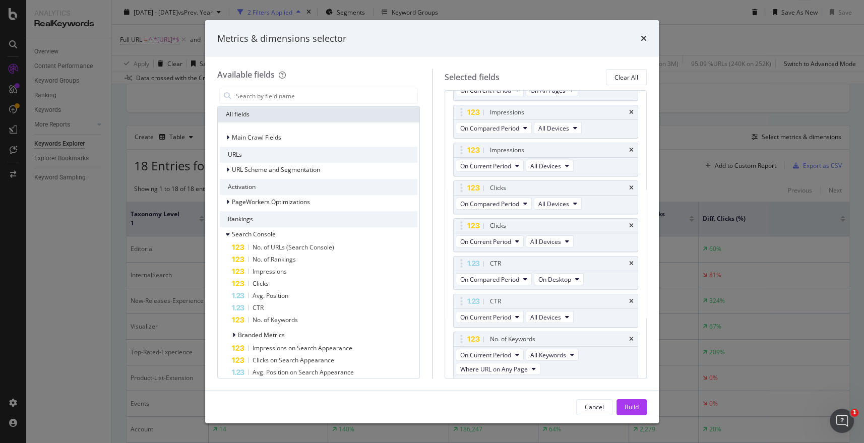
click at [275, 319] on span "No. of Keywords" at bounding box center [275, 320] width 45 height 9
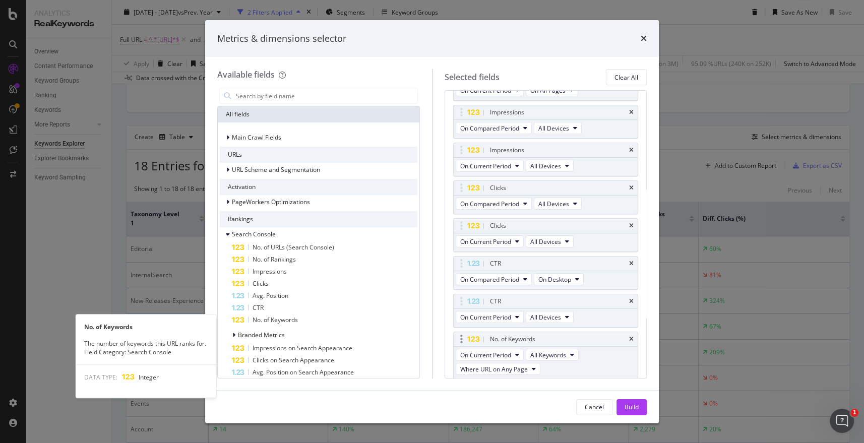
scroll to position [210, 0]
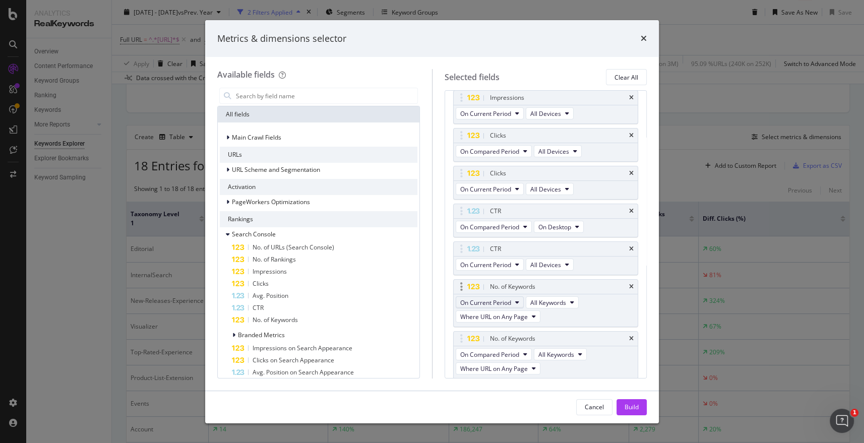
click at [514, 299] on button "On Current Period" at bounding box center [490, 302] width 68 height 12
click at [516, 334] on span "On Compared Period" at bounding box center [512, 337] width 97 height 9
click at [512, 353] on span "On Compared Period" at bounding box center [489, 354] width 59 height 9
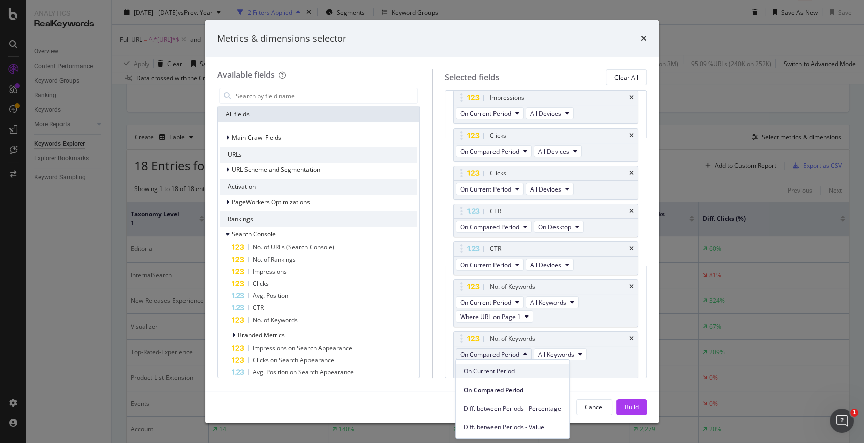
click at [510, 369] on span "On Current Period" at bounding box center [512, 371] width 97 height 9
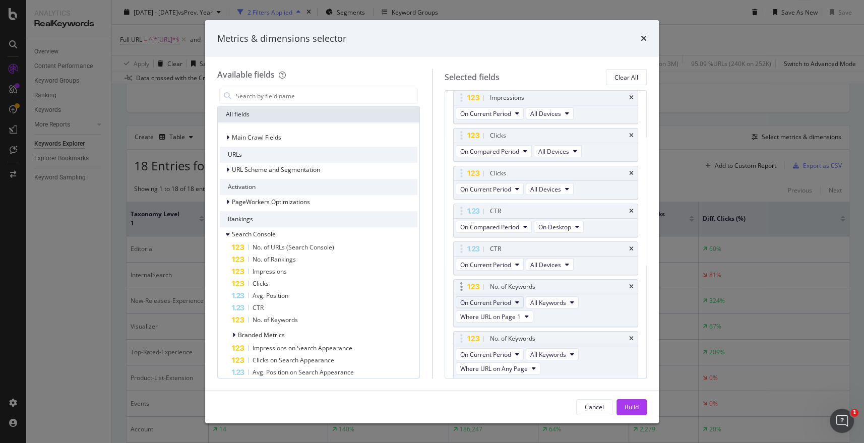
click at [511, 303] on span "On Current Period" at bounding box center [485, 302] width 51 height 9
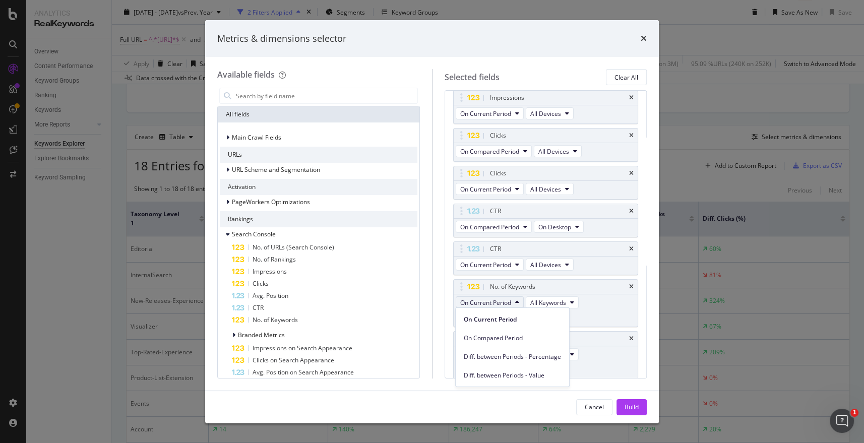
click at [509, 336] on span "On Compared Period" at bounding box center [512, 337] width 97 height 9
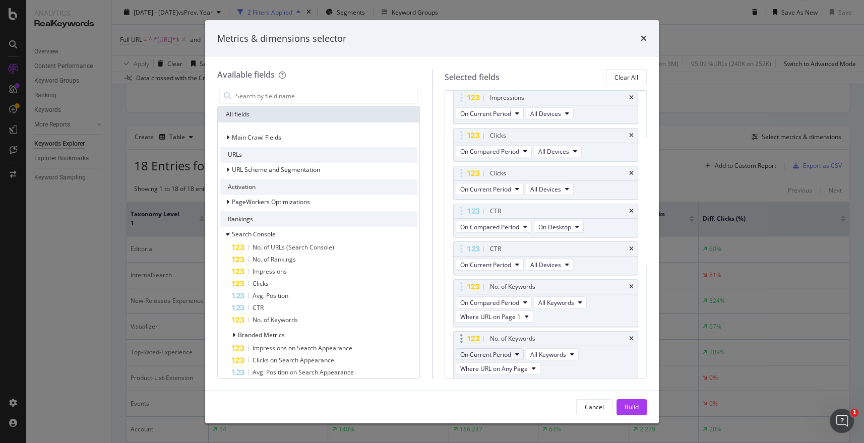
click at [503, 351] on span "On Current Period" at bounding box center [485, 354] width 51 height 9
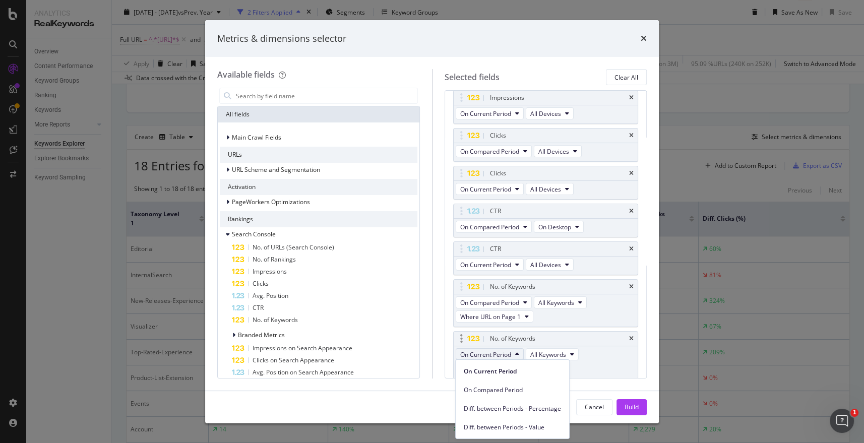
click at [503, 351] on span "On Current Period" at bounding box center [485, 354] width 51 height 9
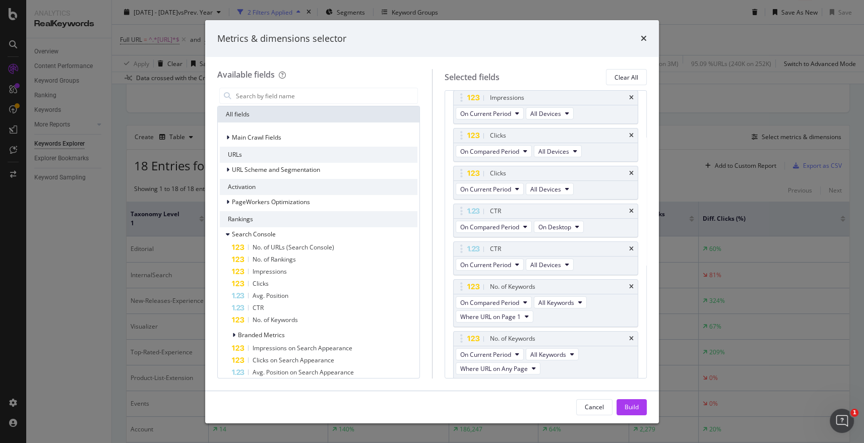
click at [561, 381] on div "Available fields All fields Main Crawl Fields URLs URL Scheme and Segmentation …" at bounding box center [432, 223] width 454 height 333
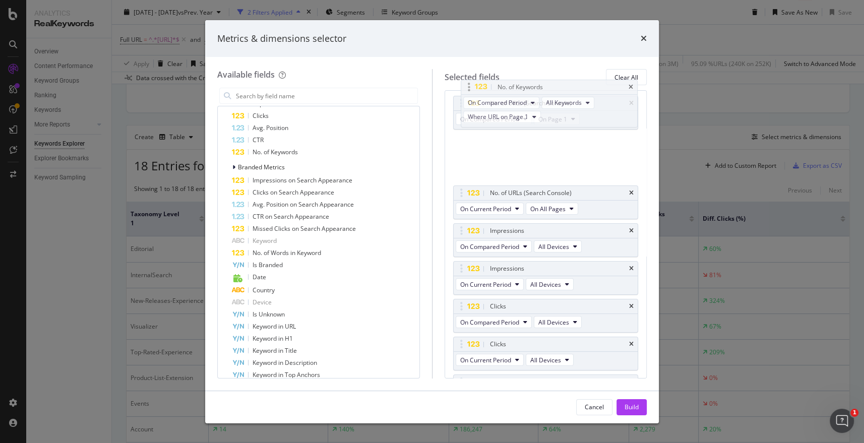
scroll to position [0, 0]
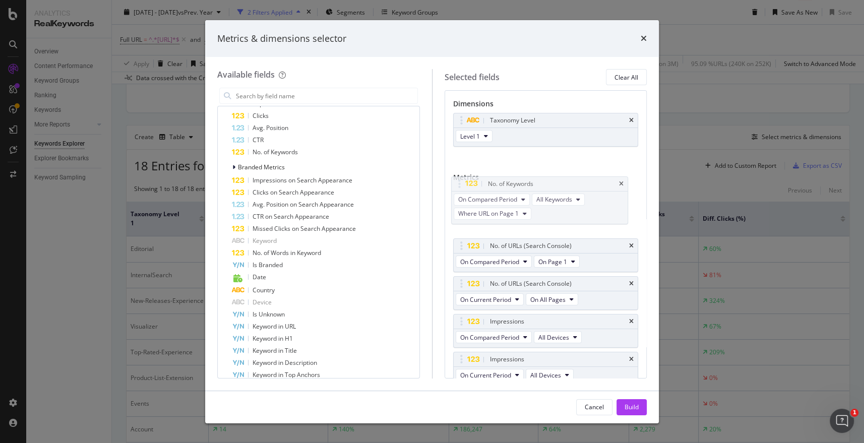
drag, startPoint x: 464, startPoint y: 272, endPoint x: 457, endPoint y: 231, distance: 41.9
click at [462, 185] on body "Analytics RealKeywords Overview Content Performance Keyword Groups Ranking Keyw…" at bounding box center [432, 221] width 864 height 443
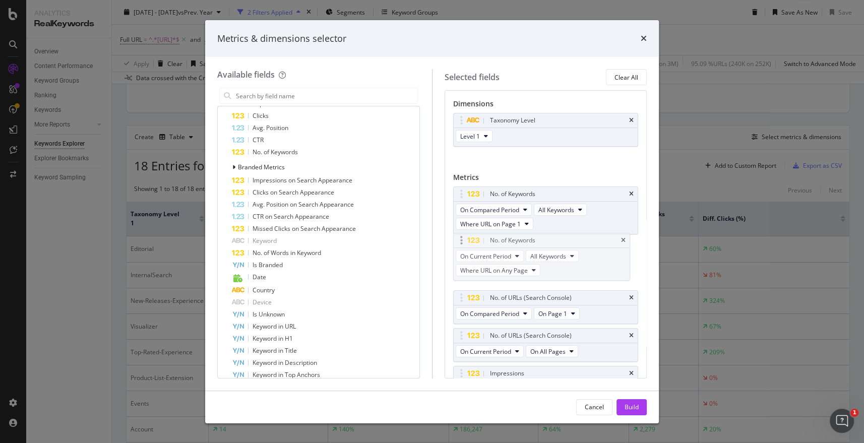
drag, startPoint x: 463, startPoint y: 304, endPoint x: 464, endPoint y: 240, distance: 63.5
click at [464, 240] on body "Analytics RealKeywords Overview Content Performance Keyword Groups Ranking Keyw…" at bounding box center [432, 221] width 864 height 443
click at [525, 275] on span "Where URL on Any Page" at bounding box center [494, 276] width 68 height 9
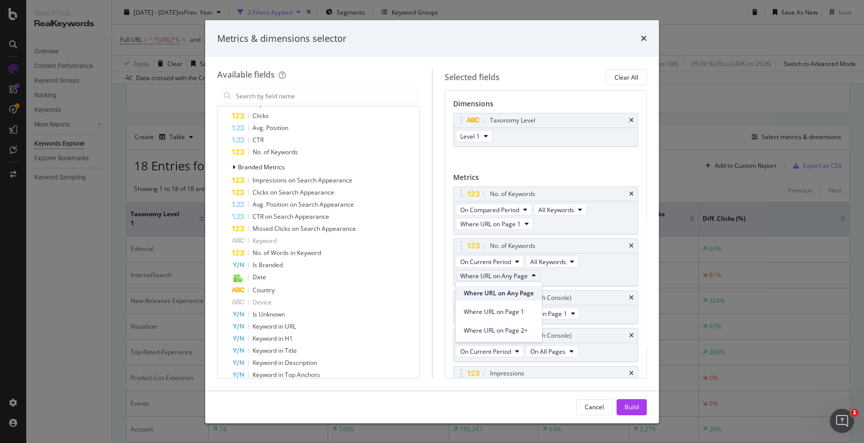
click at [510, 292] on span "Where URL on Any Page" at bounding box center [499, 293] width 70 height 9
click at [525, 222] on icon "modal" at bounding box center [527, 224] width 4 height 6
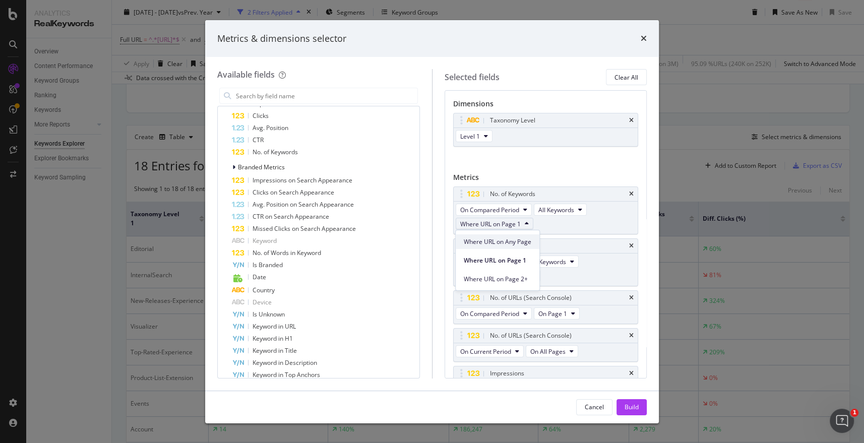
click at [525, 245] on span "Where URL on Any Page" at bounding box center [498, 241] width 68 height 9
click at [571, 171] on div "Dimensions Taxonomy Level Level 1 You can use this field as a dimension Metrics…" at bounding box center [546, 355] width 186 height 512
click at [579, 209] on icon "modal" at bounding box center [580, 210] width 4 height 6
click at [577, 182] on div "Metrics" at bounding box center [546, 179] width 186 height 14
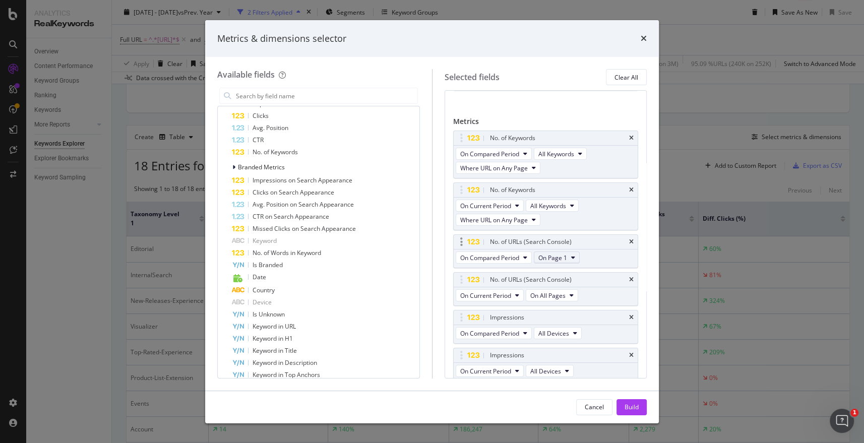
click at [559, 257] on span "On Page 1" at bounding box center [552, 258] width 29 height 9
click at [563, 274] on span "On All Pages" at bounding box center [559, 274] width 35 height 9
click at [561, 297] on span "On All Pages" at bounding box center [547, 295] width 35 height 9
click at [562, 313] on span "On All Pages" at bounding box center [552, 313] width 36 height 9
click at [583, 117] on div "Metrics" at bounding box center [546, 123] width 186 height 14
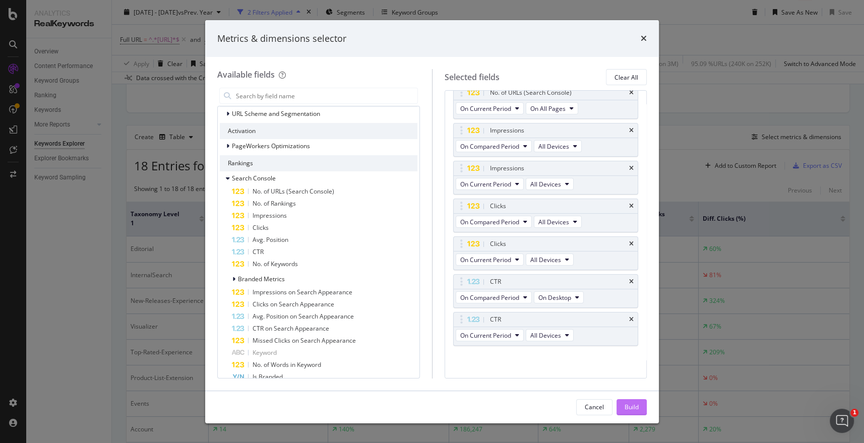
drag, startPoint x: 628, startPoint y: 408, endPoint x: 356, endPoint y: 223, distance: 329.5
click at [628, 398] on div "Build" at bounding box center [632, 407] width 14 height 9
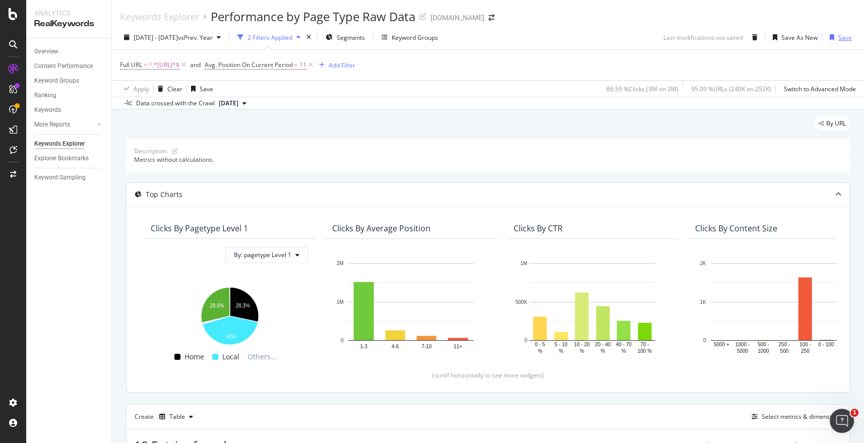
click at [777, 36] on div "Save" at bounding box center [845, 37] width 14 height 9
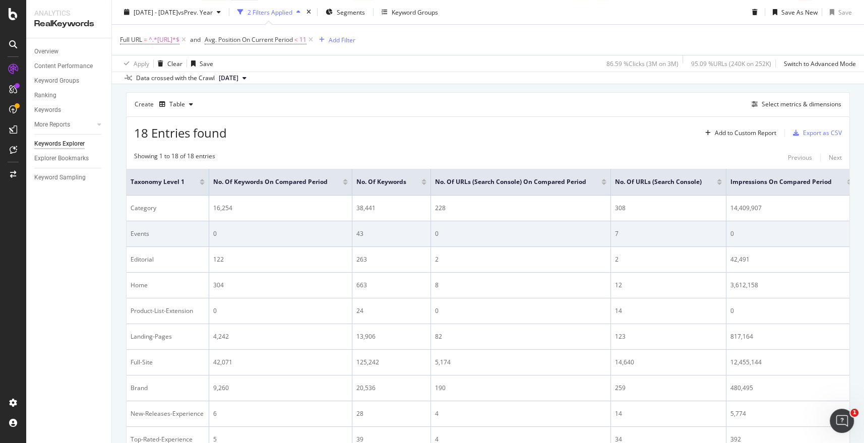
scroll to position [257, 0]
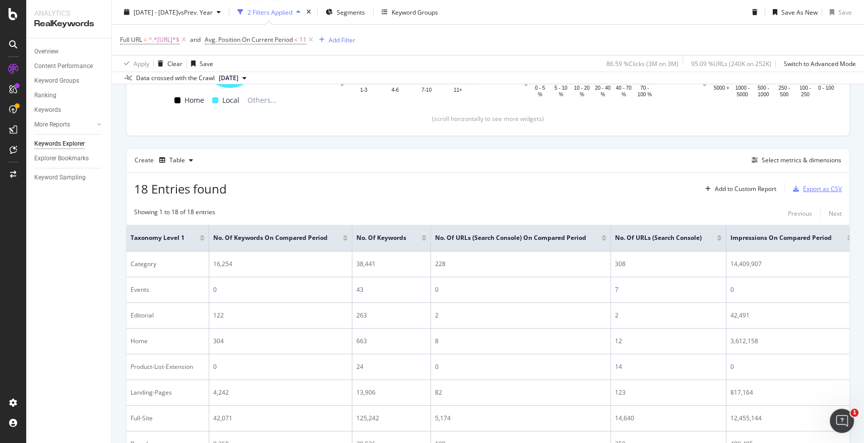
click at [777, 186] on div "Export as CSV" at bounding box center [822, 189] width 39 height 9
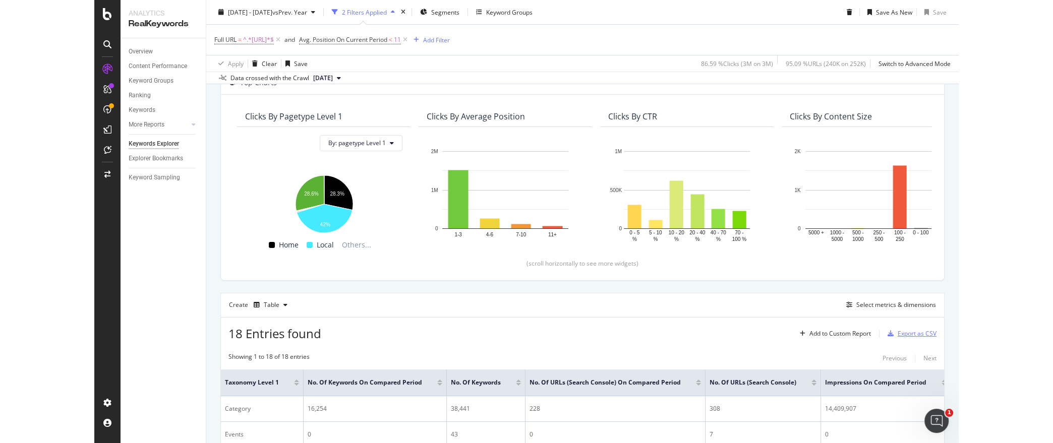
scroll to position [168, 0]
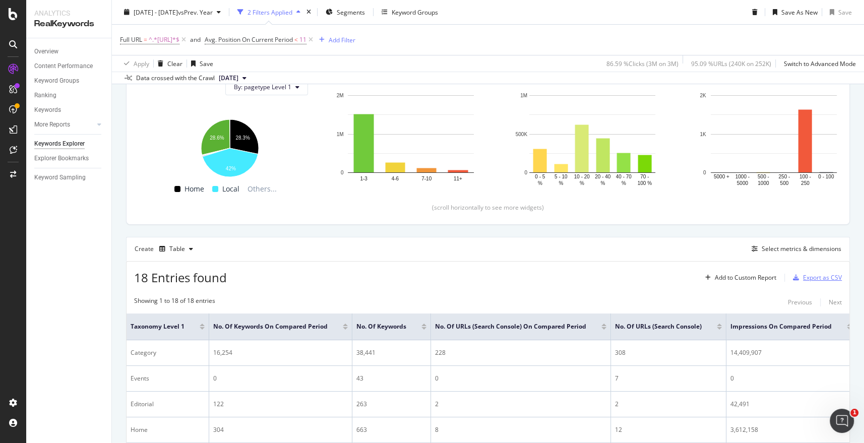
click at [777, 280] on div "Export as CSV" at bounding box center [822, 277] width 39 height 9
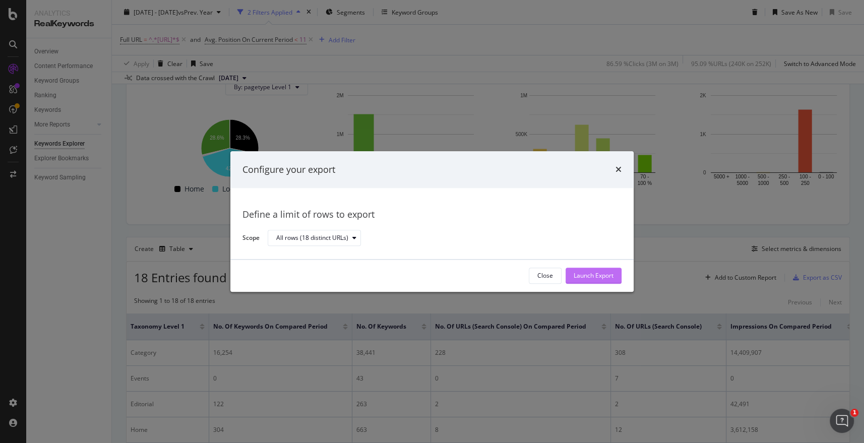
click at [606, 275] on div "Launch Export" at bounding box center [594, 276] width 40 height 9
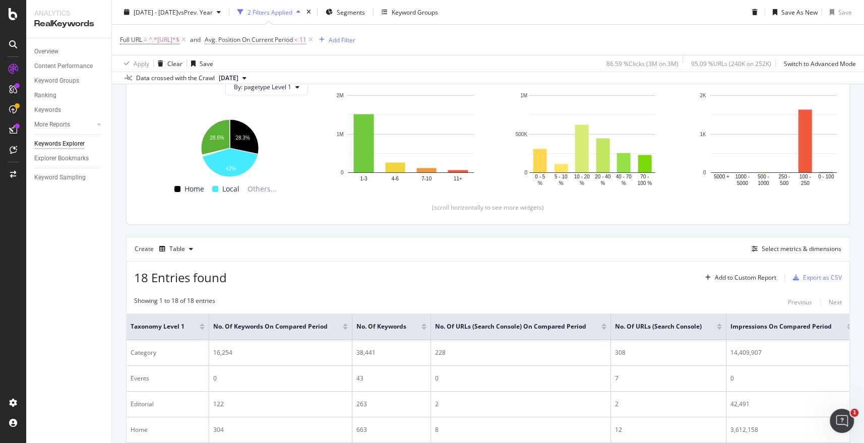
click at [293, 39] on span "Avg. Position On Current Period" at bounding box center [249, 39] width 88 height 9
click at [276, 81] on span "On Current Period" at bounding box center [260, 79] width 51 height 9
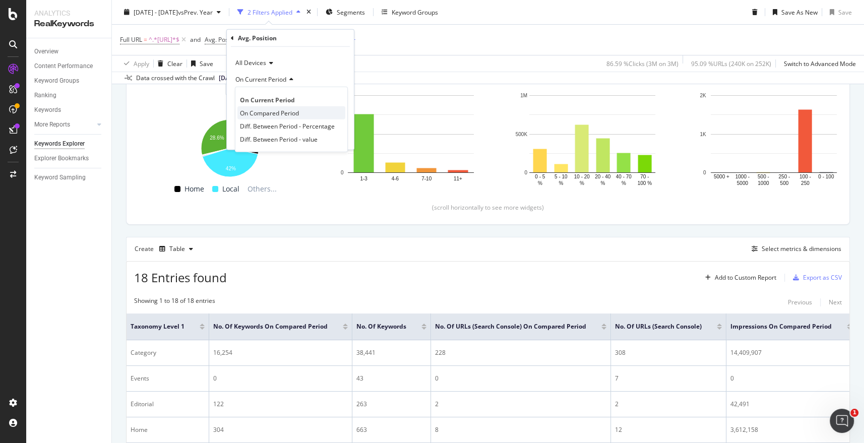
click at [282, 112] on span "On Compared Period" at bounding box center [269, 112] width 59 height 9
click at [335, 134] on div "Apply" at bounding box center [338, 136] width 16 height 9
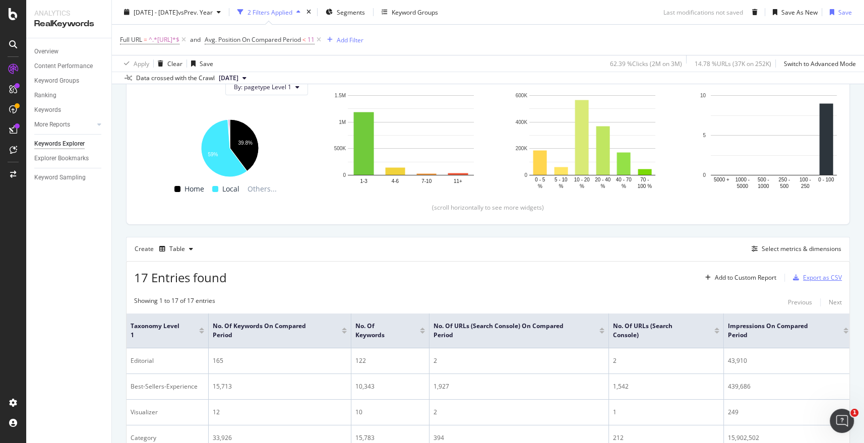
click at [777, 279] on div "Export as CSV" at bounding box center [822, 277] width 39 height 9
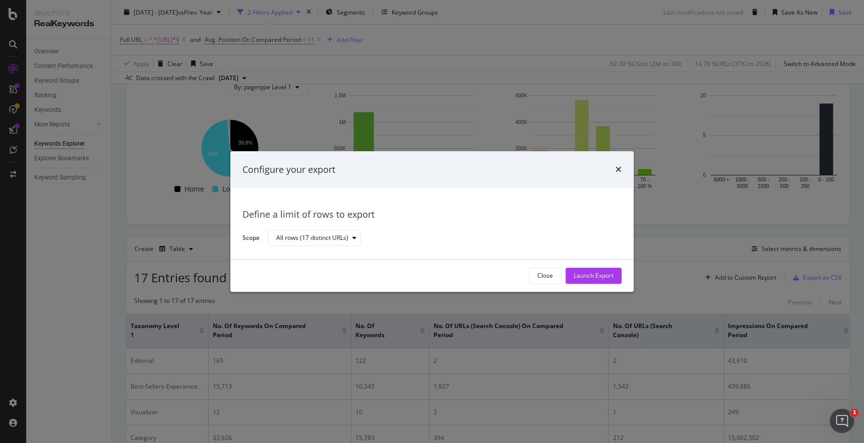
click at [608, 275] on div "Launch Export" at bounding box center [594, 276] width 40 height 9
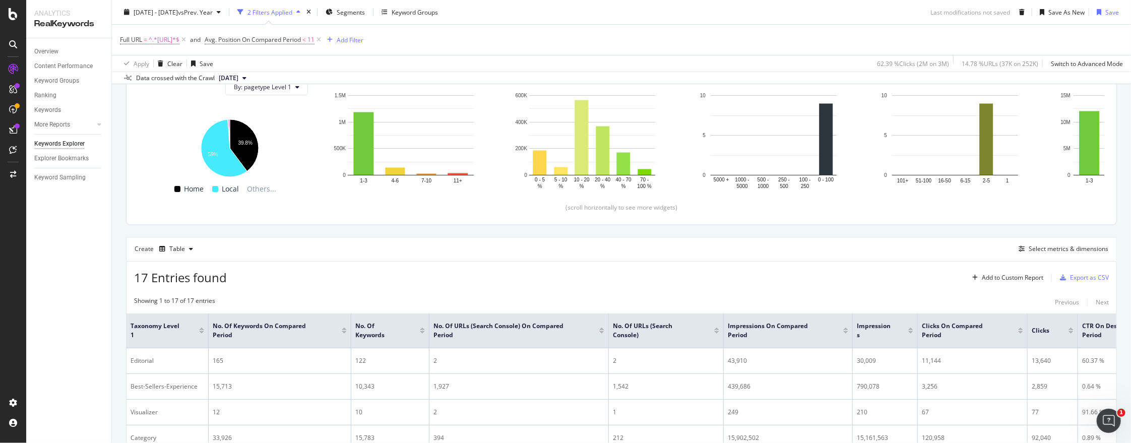
click at [82, 241] on div "Overview Content Performance Keyword Groups Ranking Keywords More Reports Count…" at bounding box center [68, 240] width 85 height 405
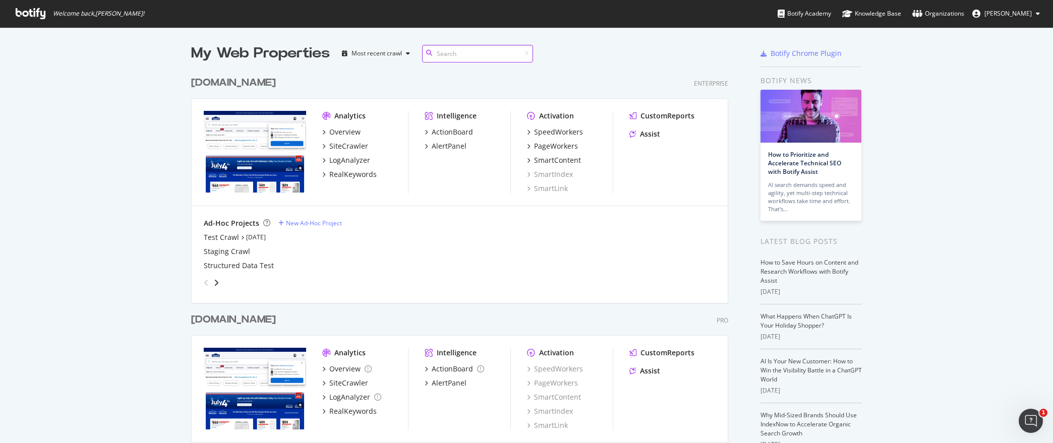
scroll to position [9, 9]
